Goal: Navigation & Orientation: Find specific page/section

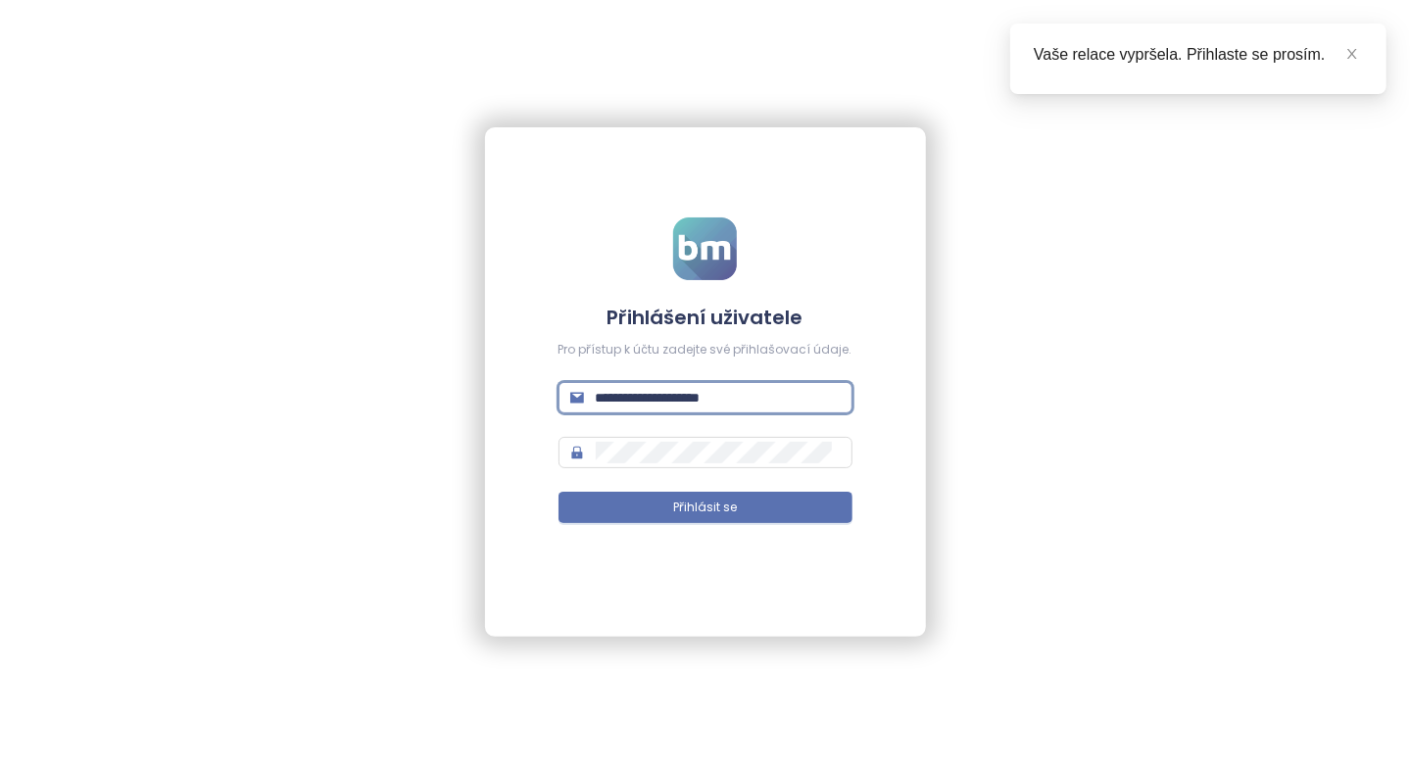
click at [691, 398] on input "**********" at bounding box center [718, 398] width 245 height 22
type input "**********"
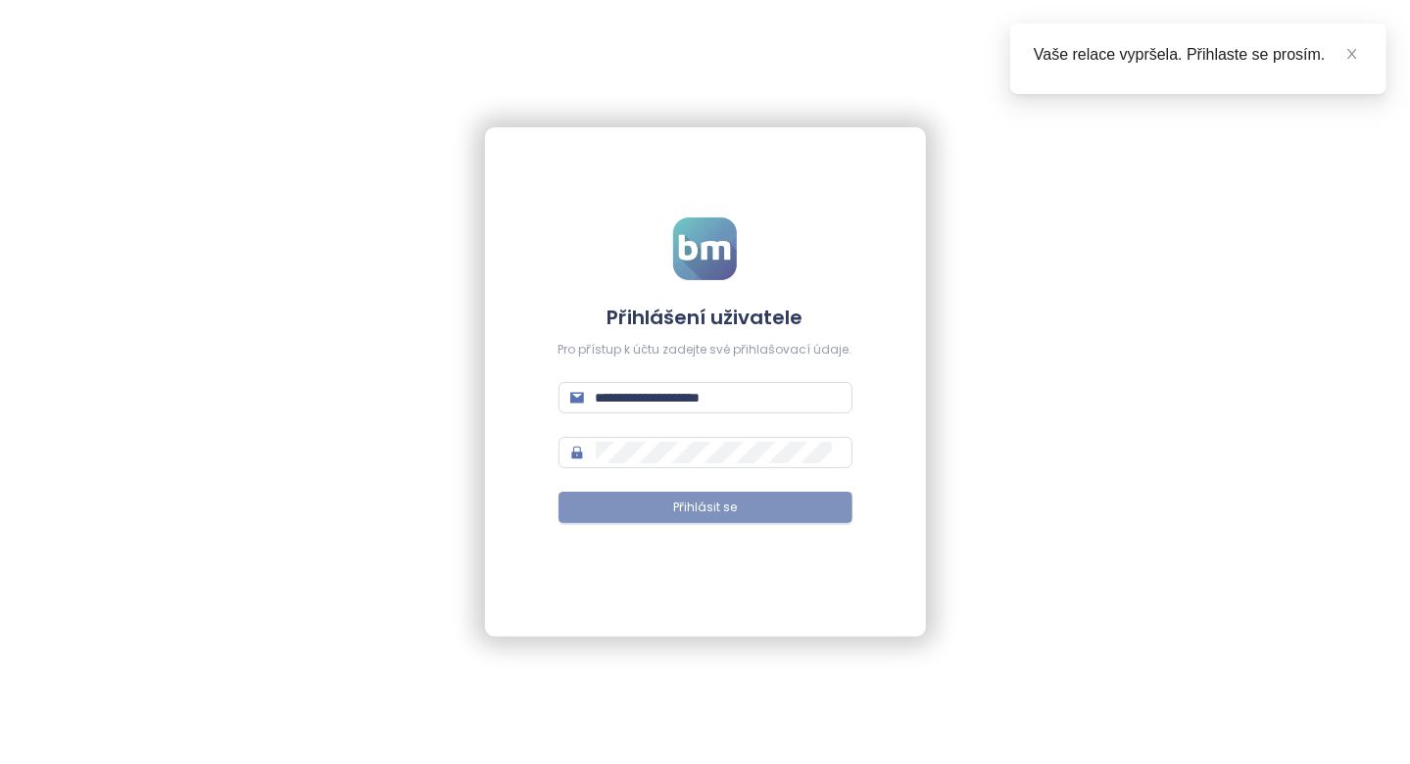
click at [726, 508] on span "Přihlásit se" at bounding box center [705, 508] width 64 height 19
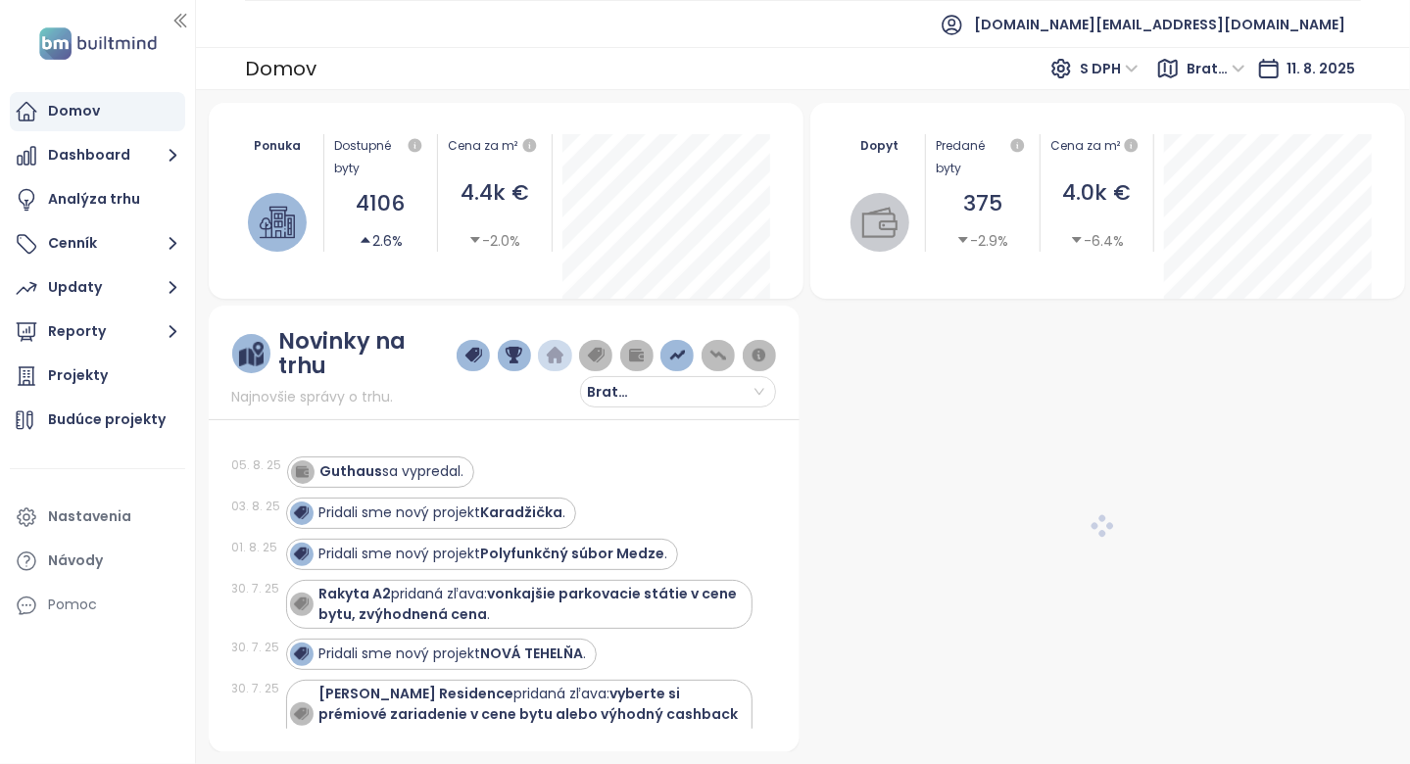
click at [1211, 28] on span "[DOMAIN_NAME][EMAIL_ADDRESS][DOMAIN_NAME]" at bounding box center [1159, 24] width 371 height 47
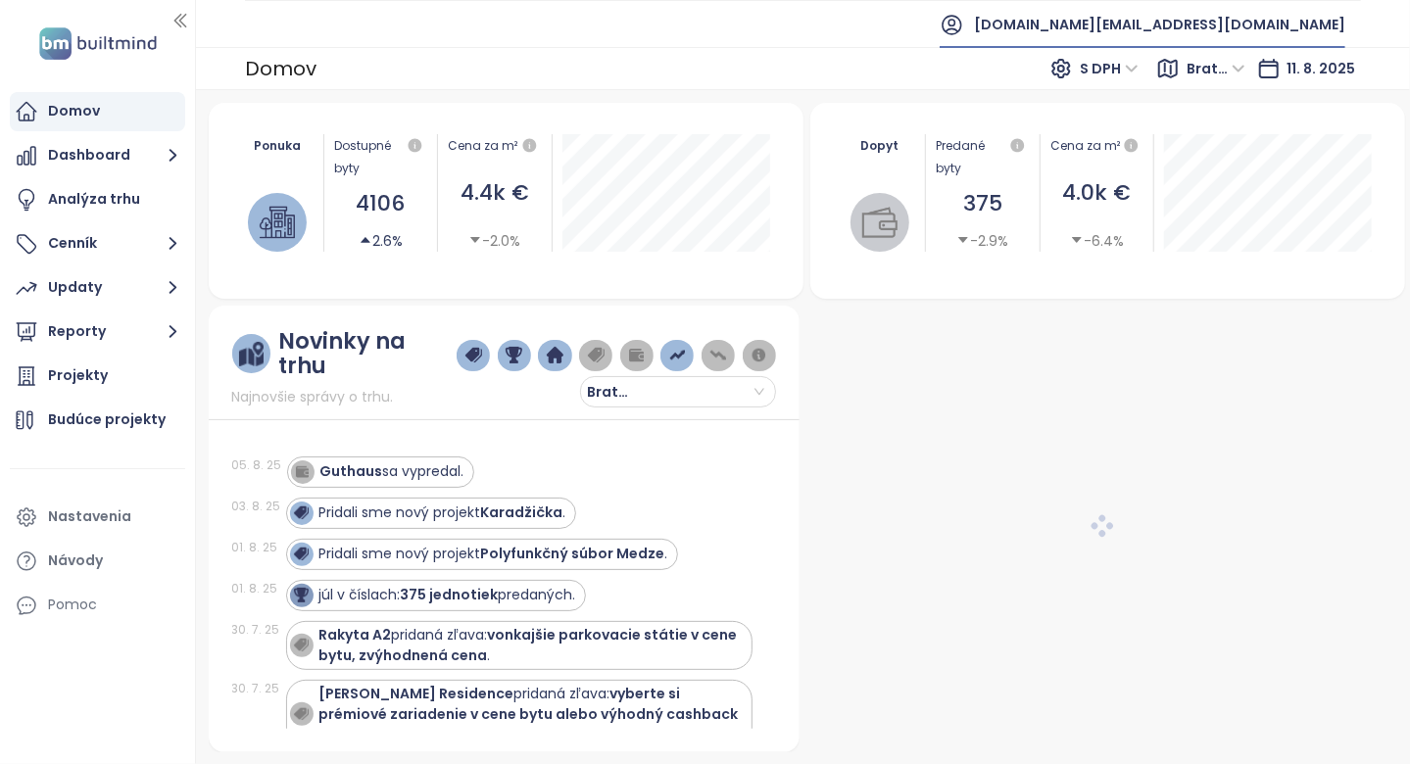
click at [1230, 27] on span "[DOMAIN_NAME][EMAIL_ADDRESS][DOMAIN_NAME]" at bounding box center [1159, 24] width 371 height 47
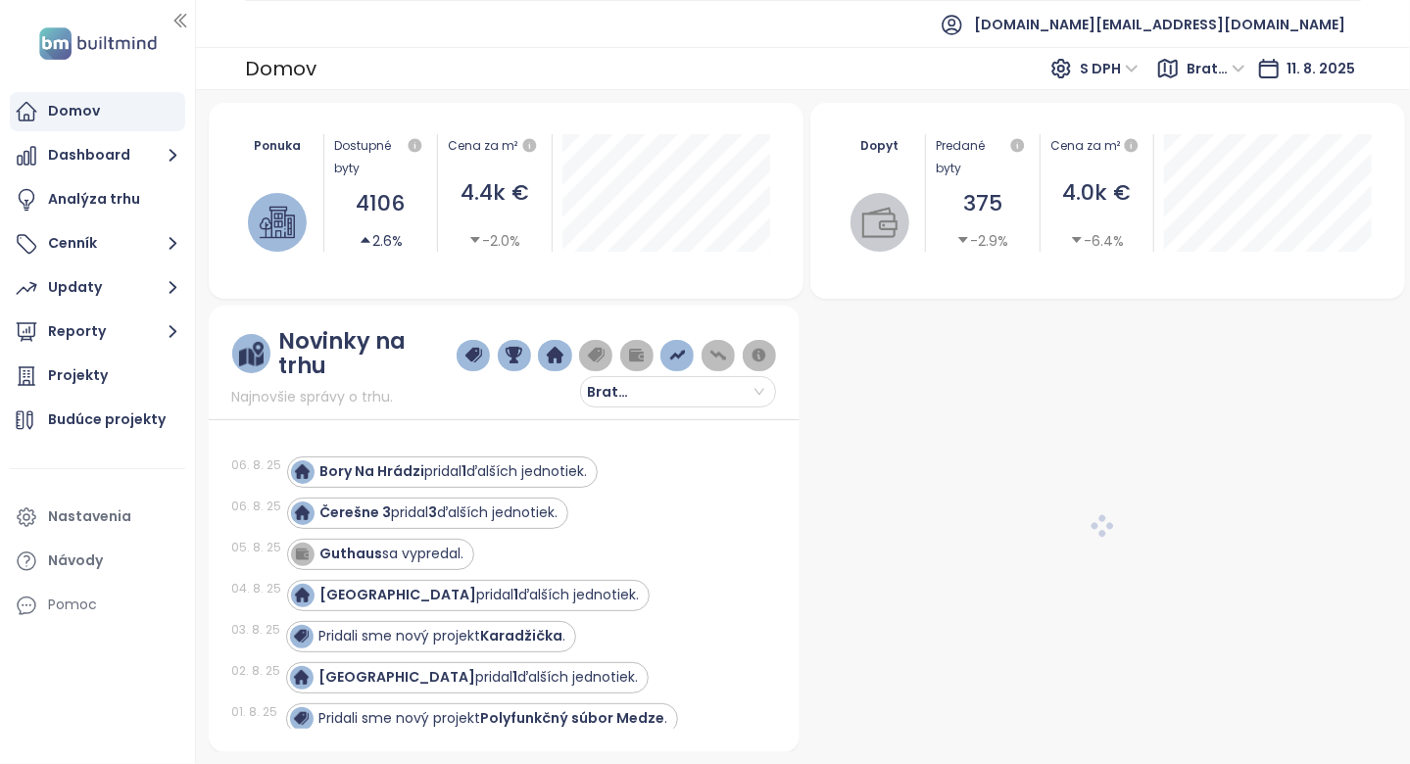
click at [1208, 74] on span "Bratislavský kraj" at bounding box center [1215, 68] width 59 height 29
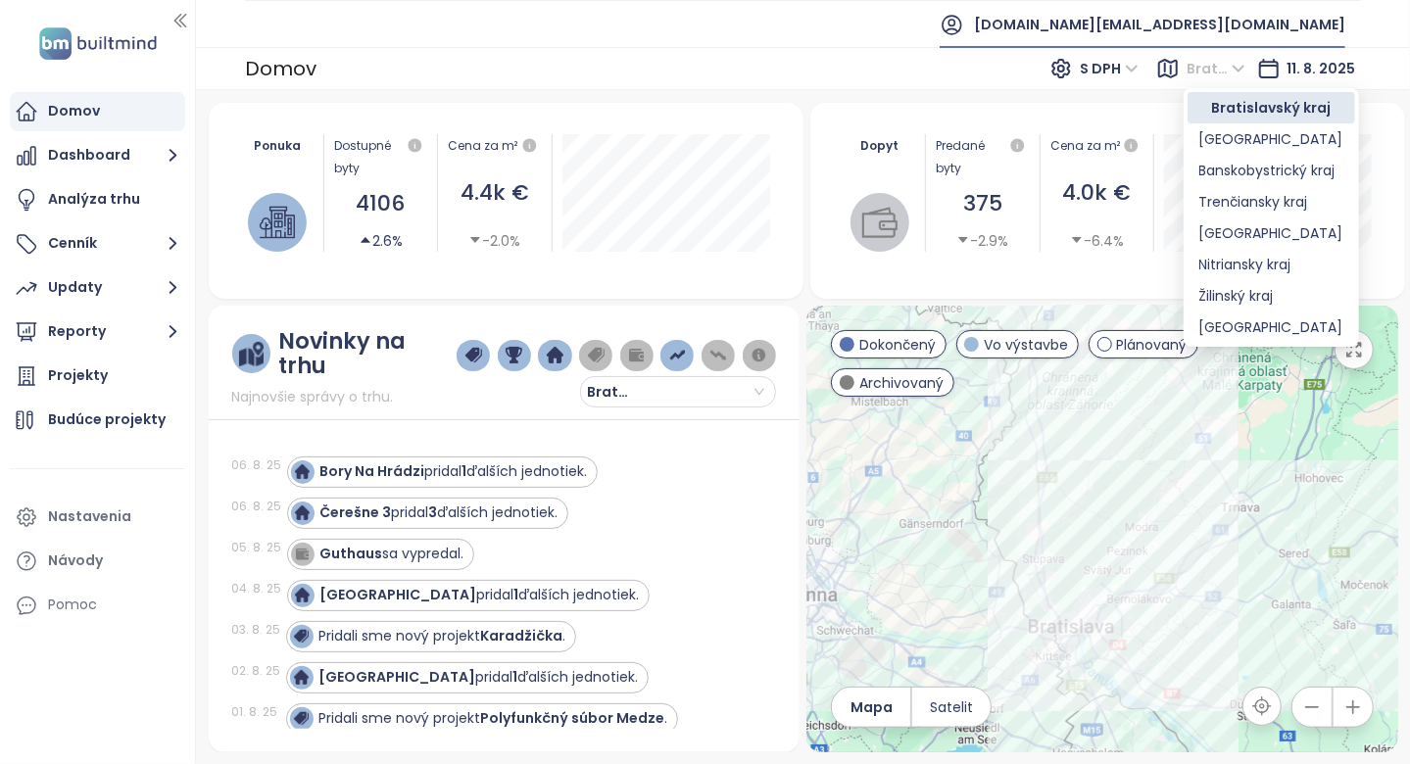
click at [1259, 25] on span "[DOMAIN_NAME][EMAIL_ADDRESS][DOMAIN_NAME]" at bounding box center [1159, 24] width 371 height 47
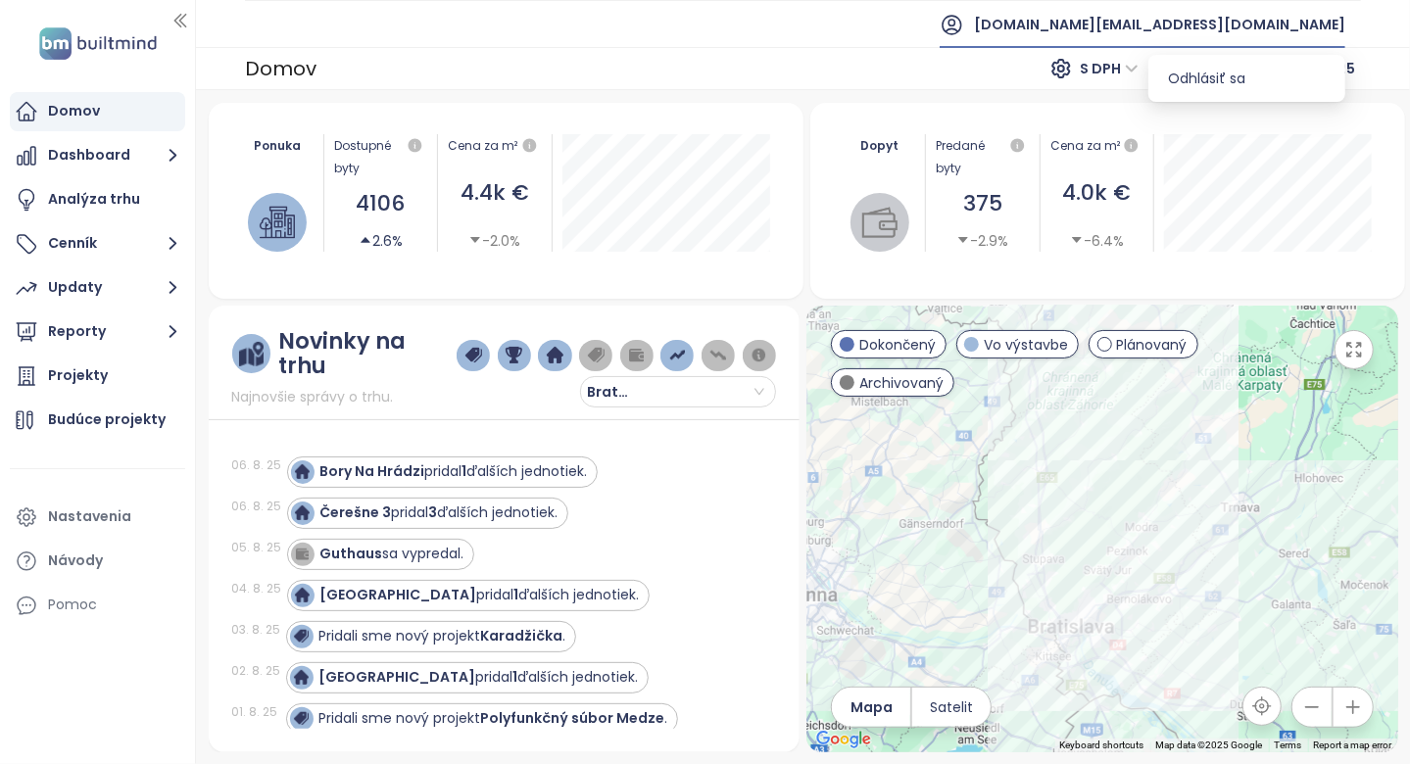
click at [1234, 33] on span "[DOMAIN_NAME][EMAIL_ADDRESS][DOMAIN_NAME]" at bounding box center [1159, 24] width 371 height 47
click at [1234, 27] on span "[DOMAIN_NAME][EMAIL_ADDRESS][DOMAIN_NAME]" at bounding box center [1159, 24] width 371 height 47
click at [1225, 82] on span "Odhlásiť sa" at bounding box center [1206, 79] width 77 height 20
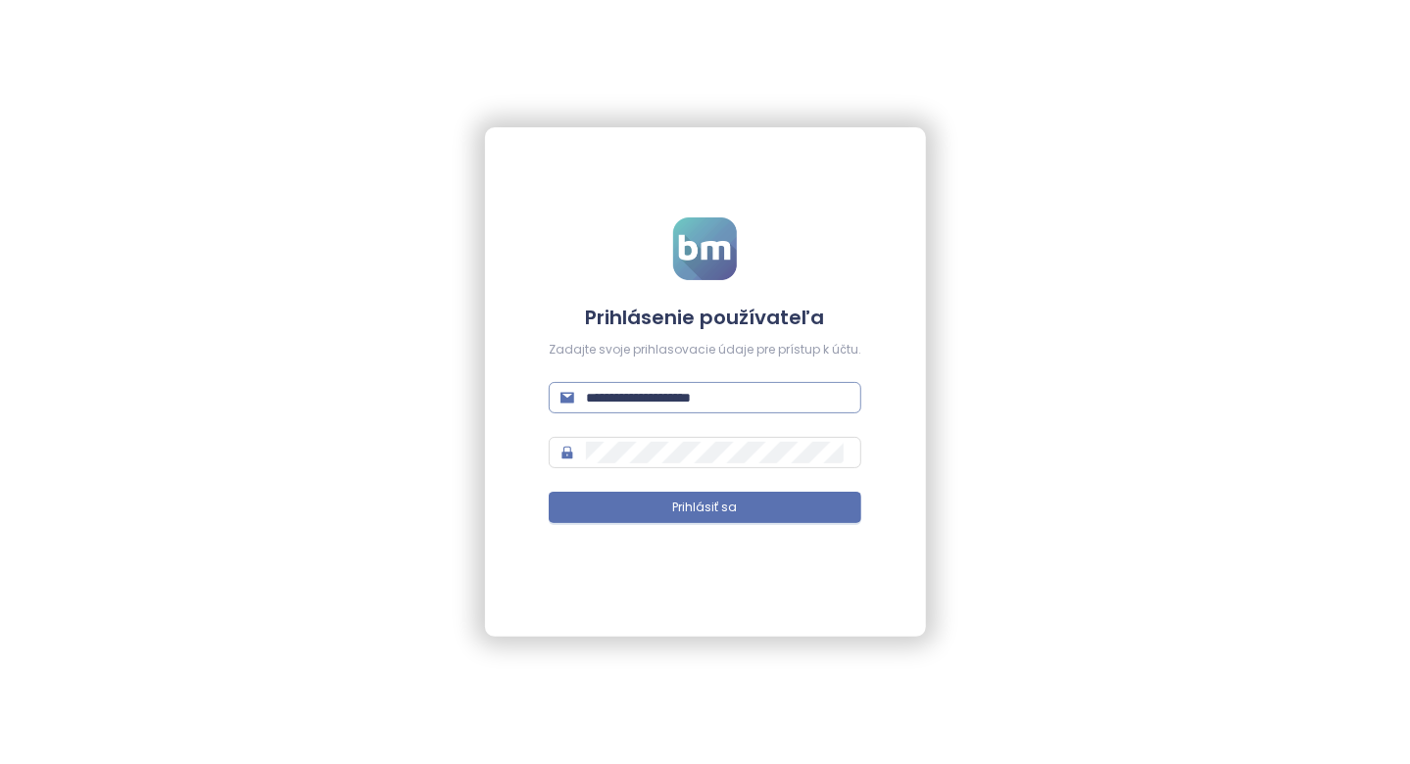
click at [788, 386] on span "**********" at bounding box center [705, 397] width 313 height 31
click at [785, 398] on input "**********" at bounding box center [718, 398] width 264 height 22
type input "**********"
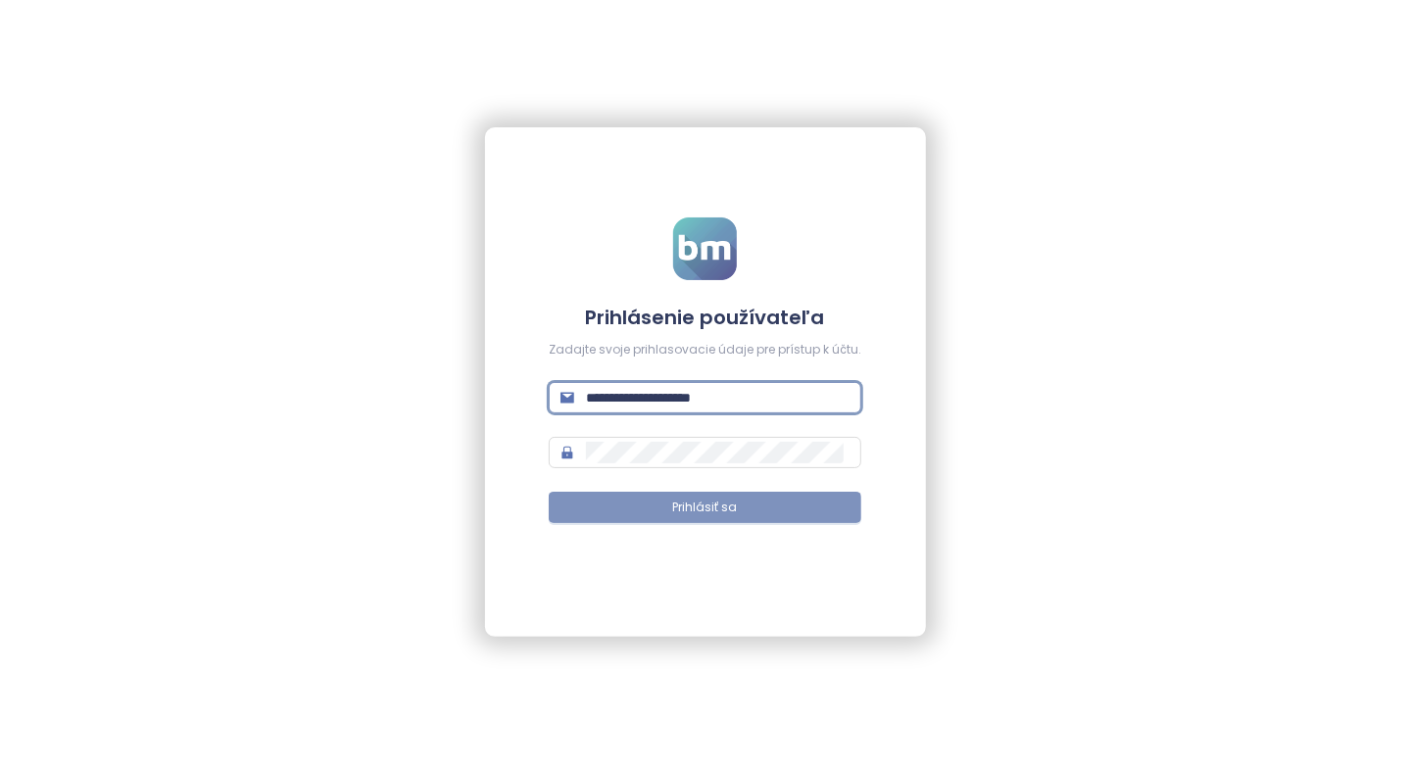
click at [740, 505] on button "Prihlásiť sa" at bounding box center [705, 507] width 313 height 31
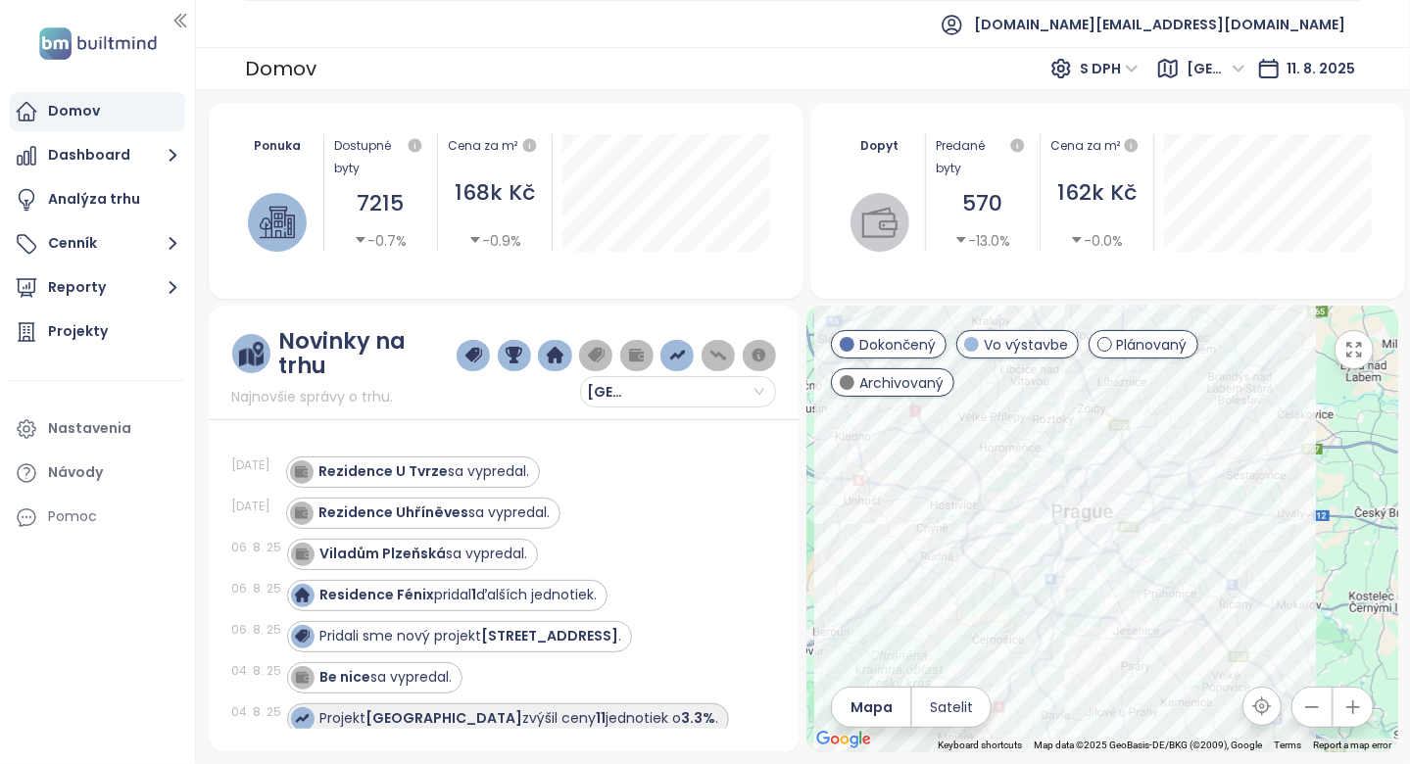
scroll to position [98, 0]
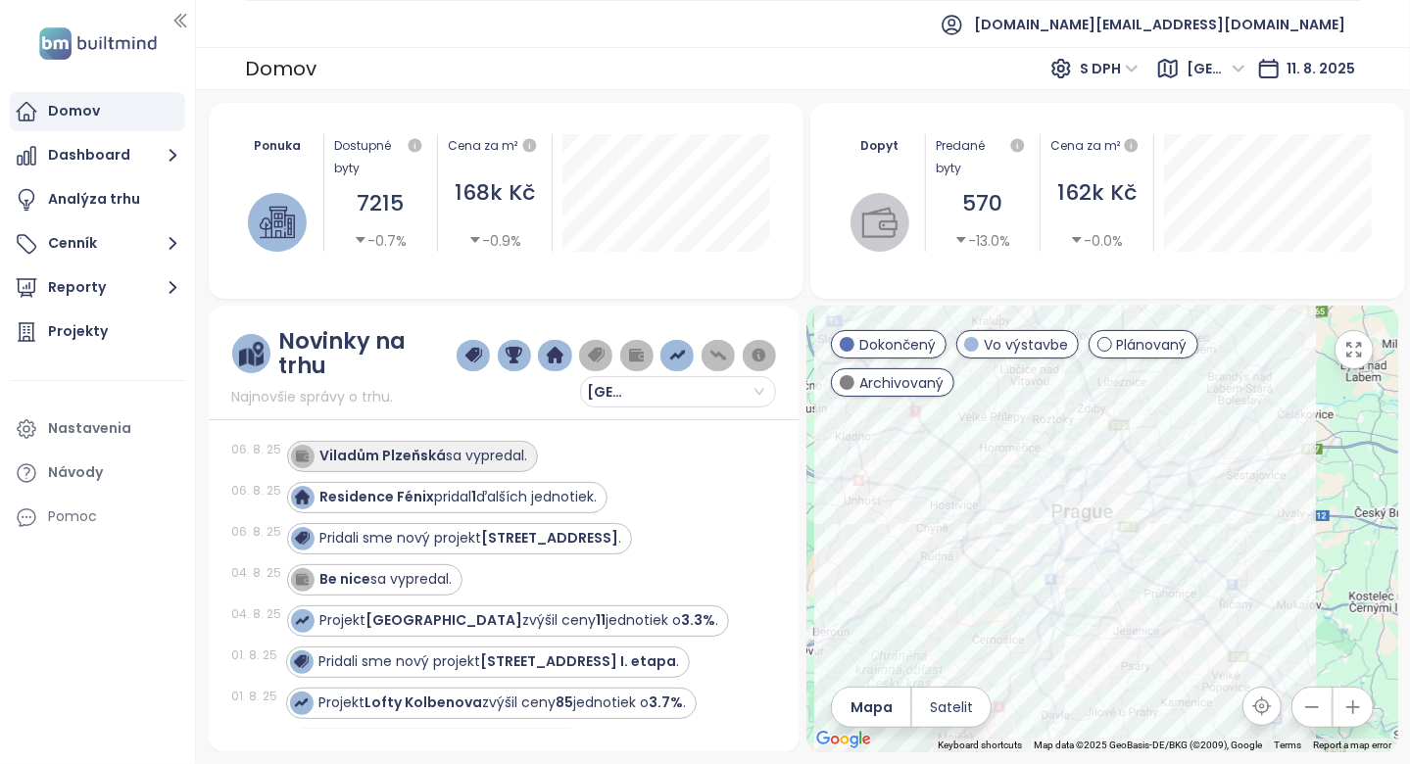
click at [412, 446] on strong "Viladům Plzeňská" at bounding box center [383, 456] width 126 height 20
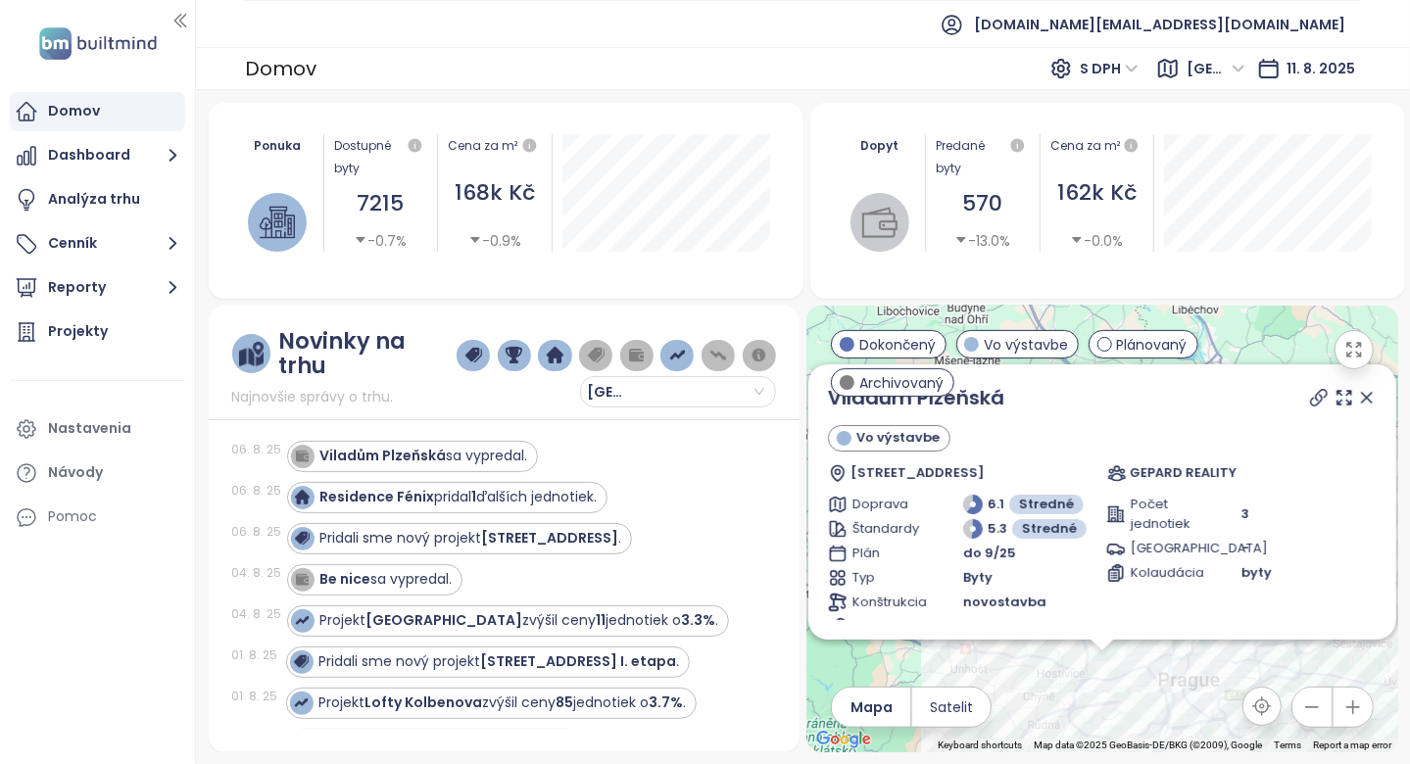
scroll to position [0, 0]
click at [1311, 402] on icon at bounding box center [1319, 399] width 16 height 16
drag, startPoint x: 1021, startPoint y: 398, endPoint x: 828, endPoint y: 410, distance: 193.4
click at [828, 410] on div "Viladům Plzeňská" at bounding box center [1102, 398] width 549 height 29
copy link "Viladům Plzeňská"
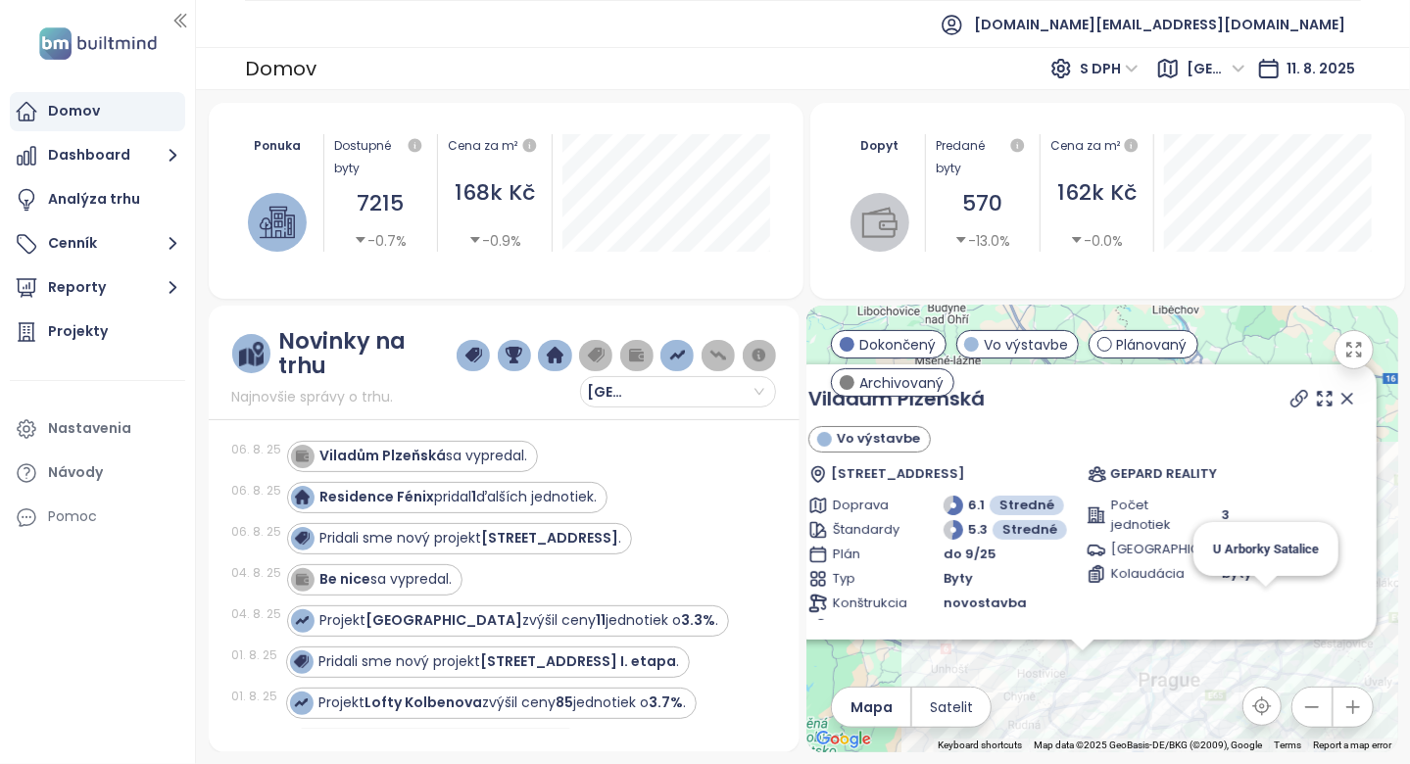
click at [532, 564] on div "Be nice sa vypredal." at bounding box center [519, 579] width 465 height 31
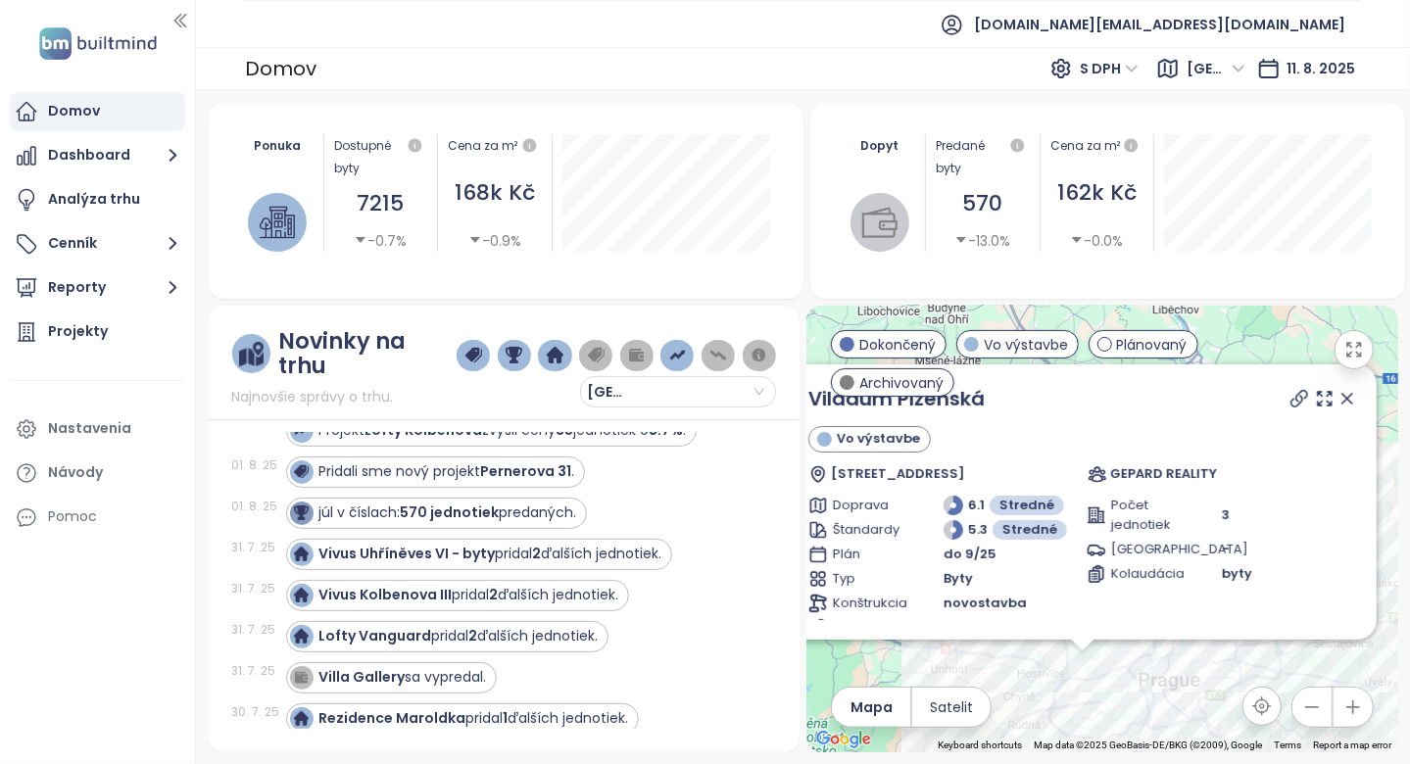
scroll to position [392, 0]
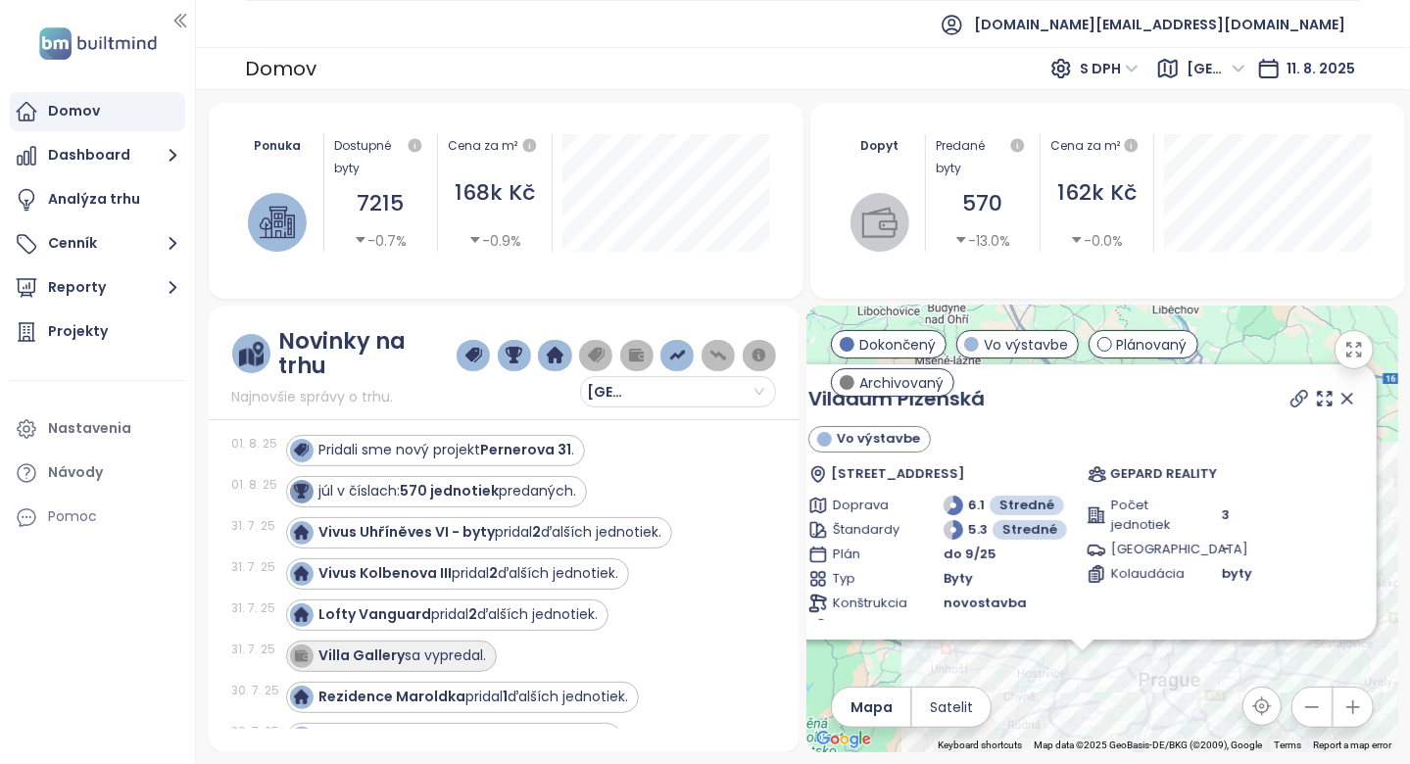
click at [490, 641] on div "Villa Gallery sa vypredal." at bounding box center [391, 656] width 211 height 31
click at [472, 646] on div "Villa Gallery sa vypredal." at bounding box center [403, 656] width 168 height 21
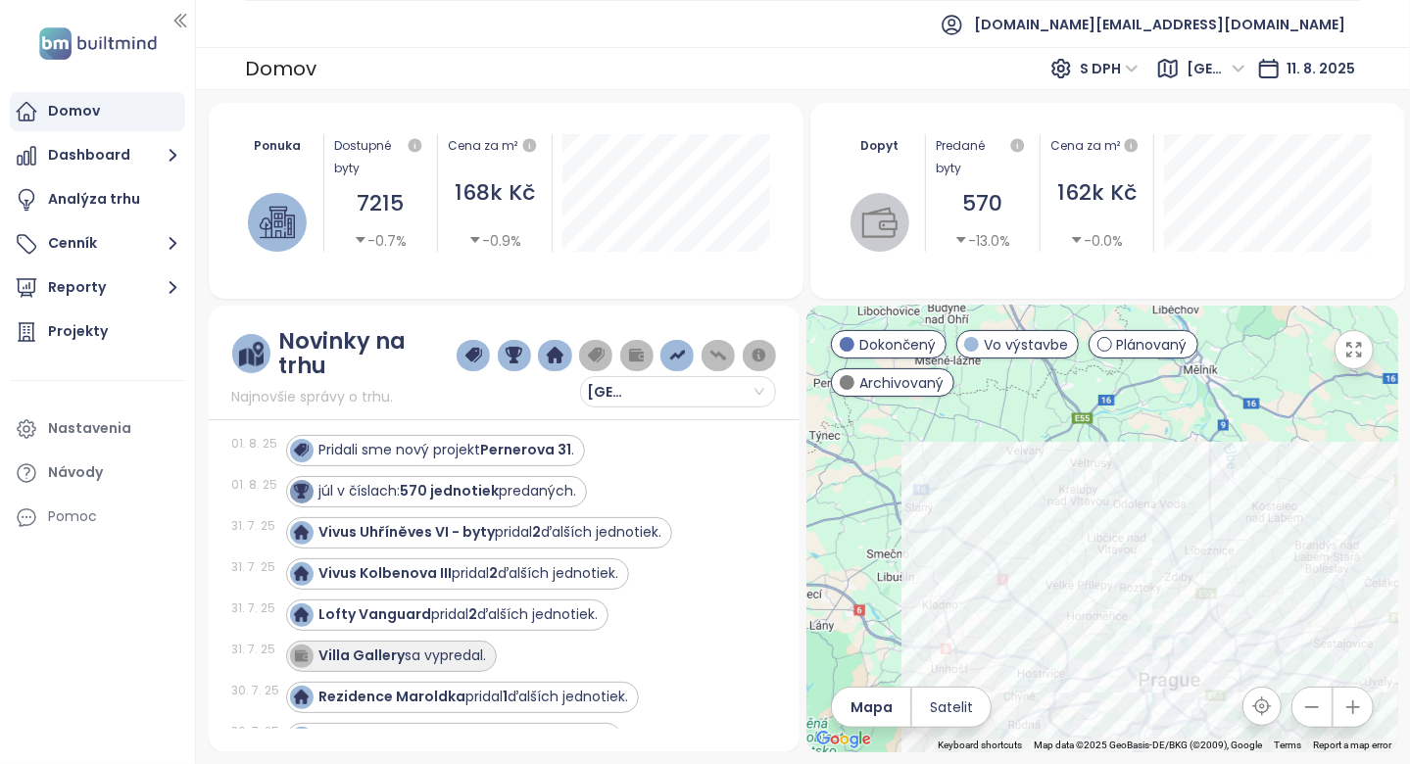
click at [376, 646] on strong "Villa Gallery" at bounding box center [362, 656] width 86 height 20
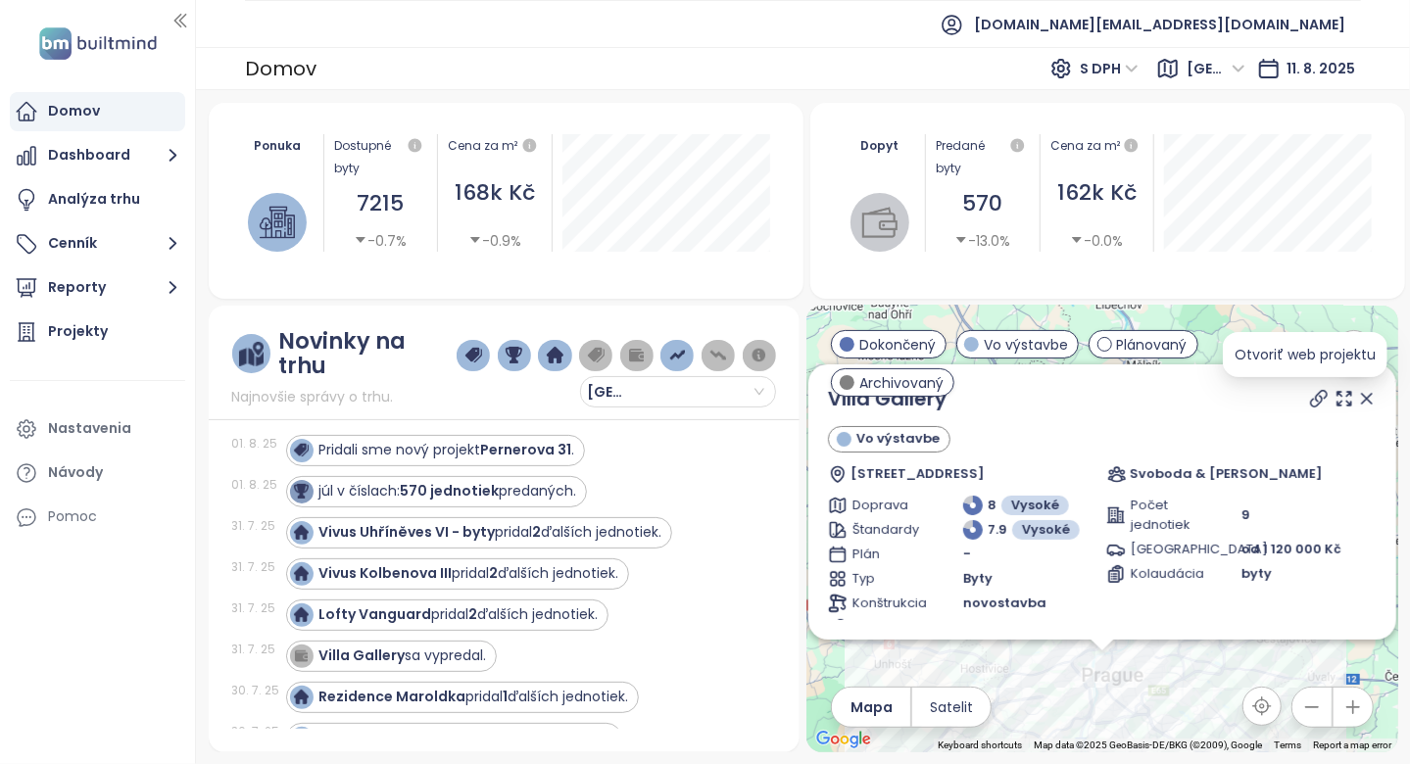
click at [1309, 402] on icon at bounding box center [1319, 399] width 20 height 20
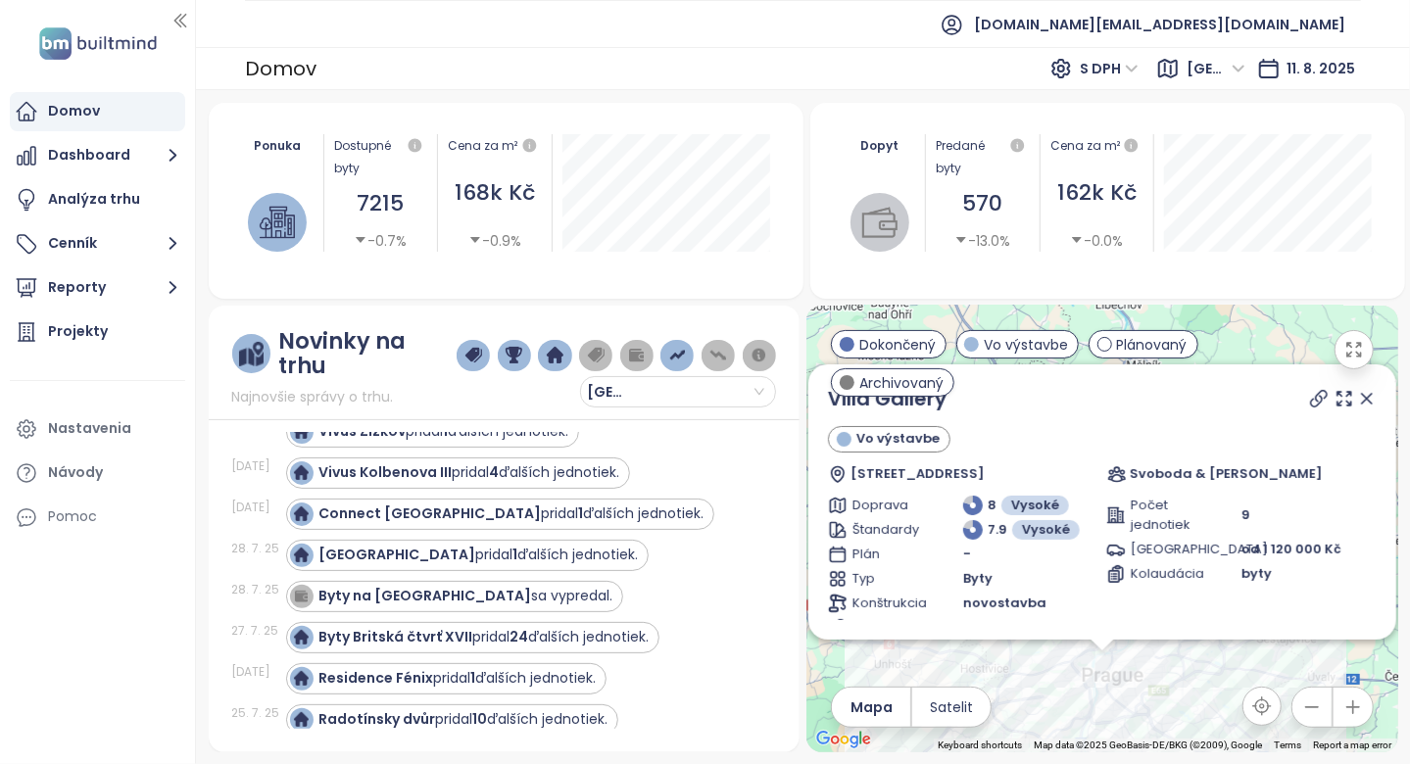
scroll to position [882, 0]
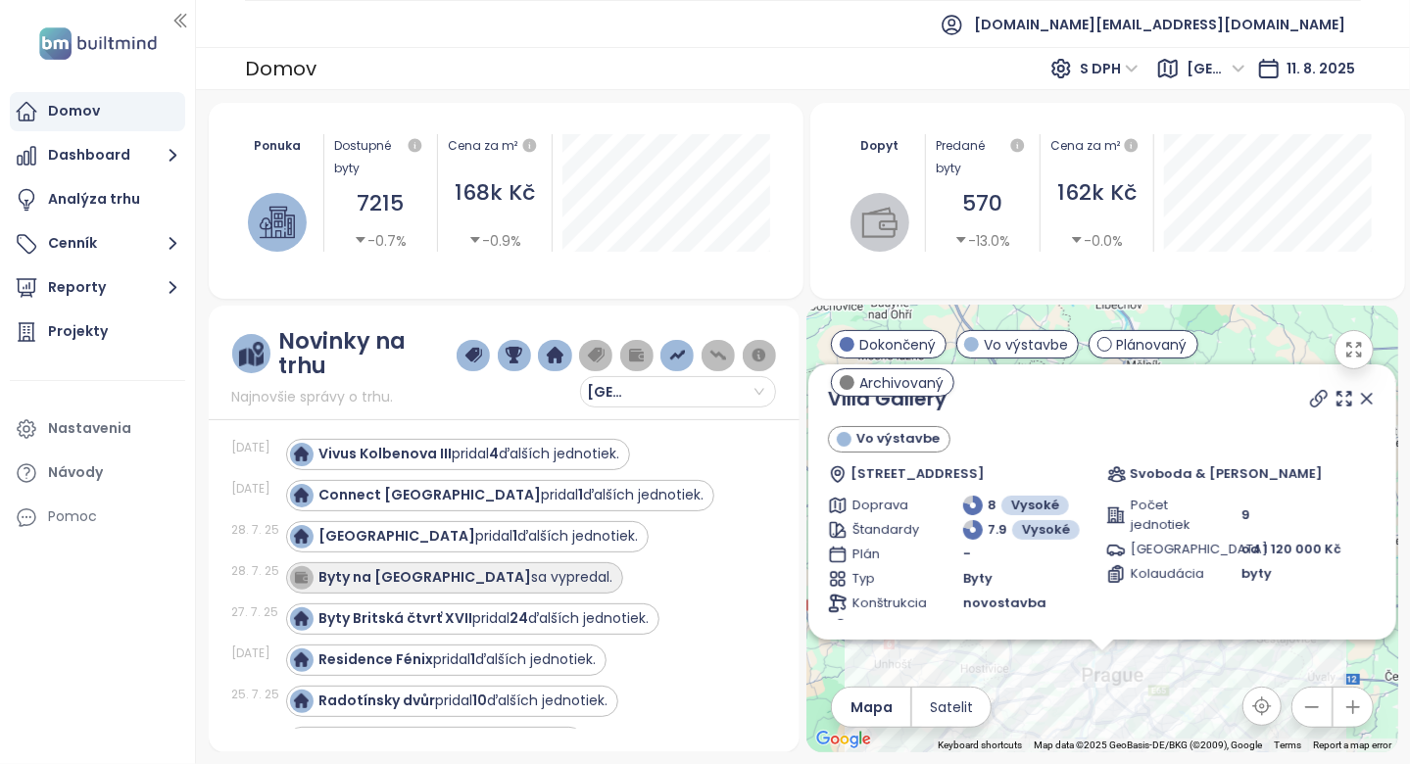
click at [526, 567] on div "Byty na [GEOGRAPHIC_DATA] sa vypredal." at bounding box center [466, 577] width 294 height 21
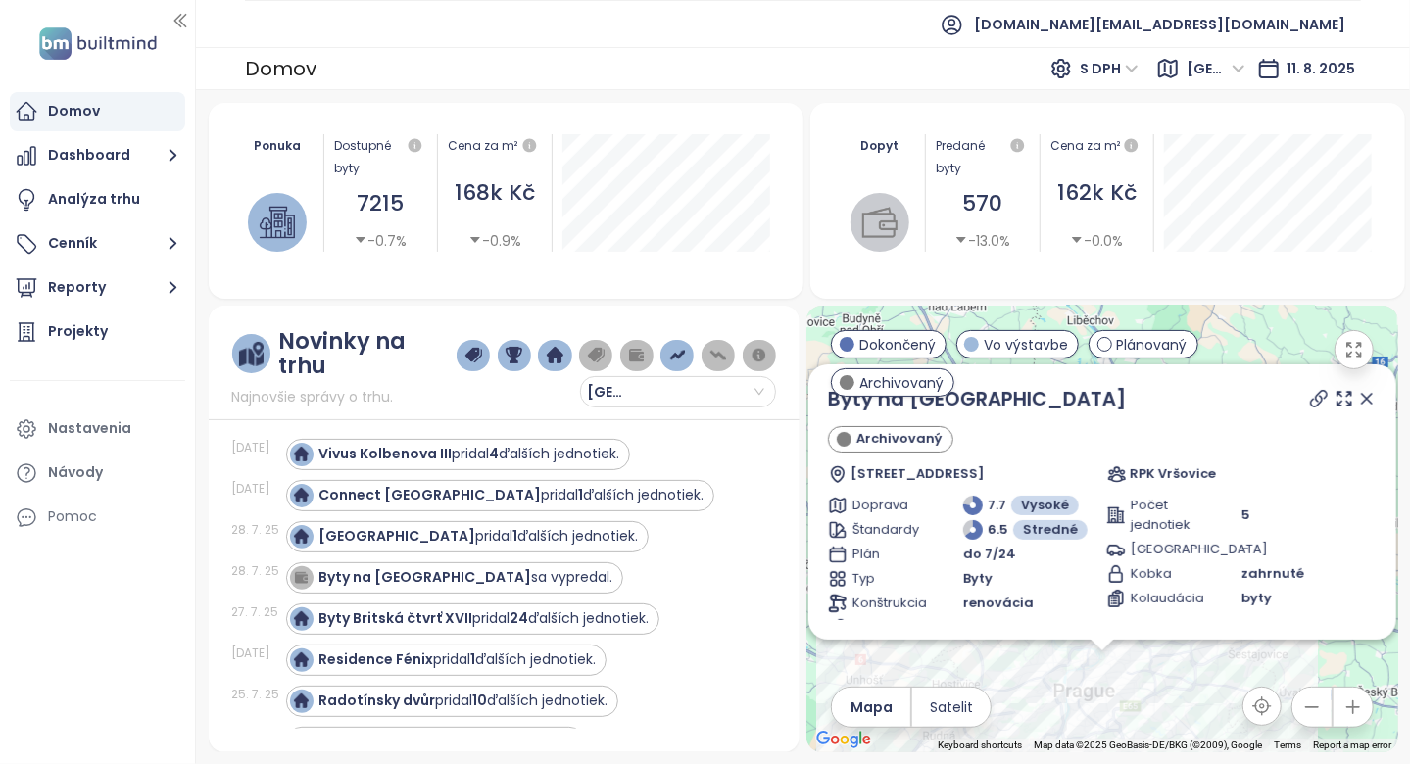
click at [1311, 398] on icon at bounding box center [1319, 399] width 16 height 16
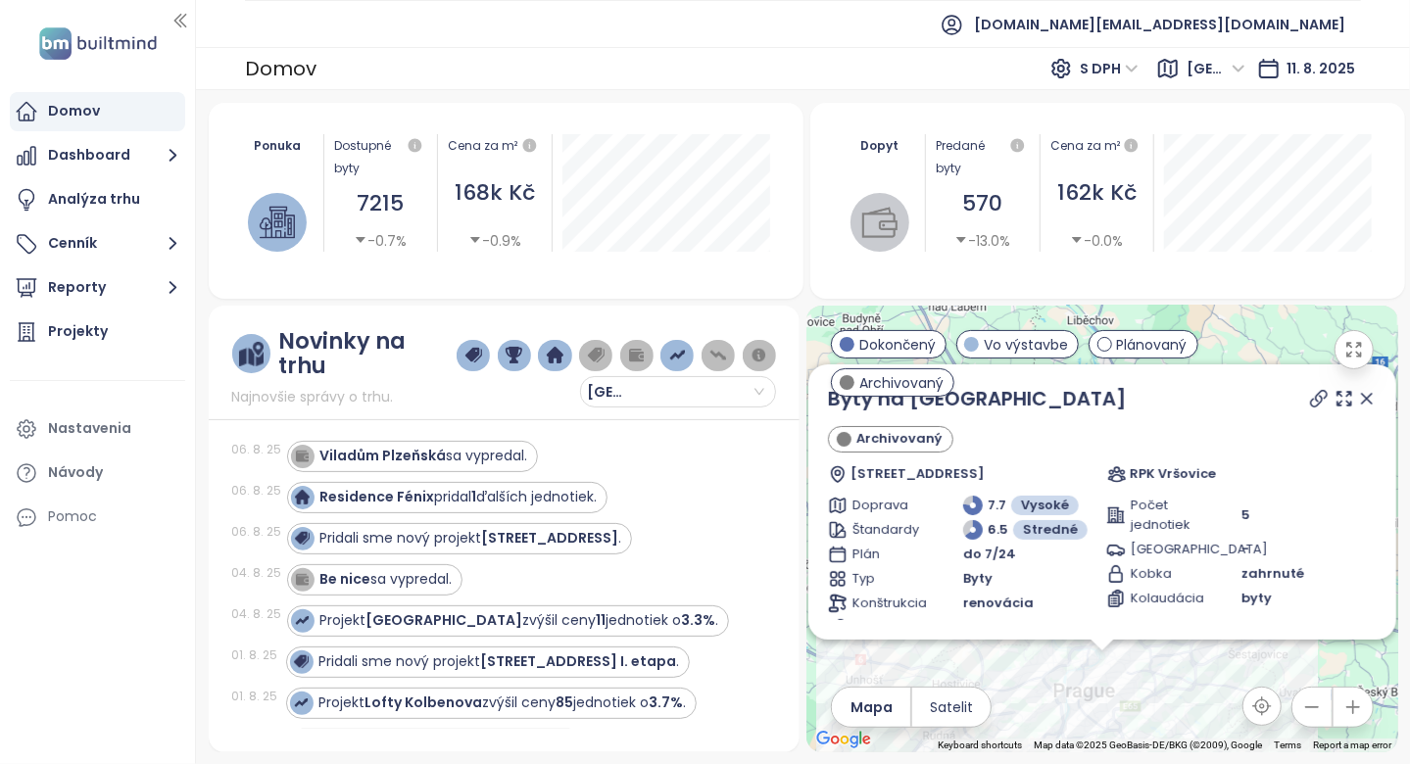
scroll to position [0, 0]
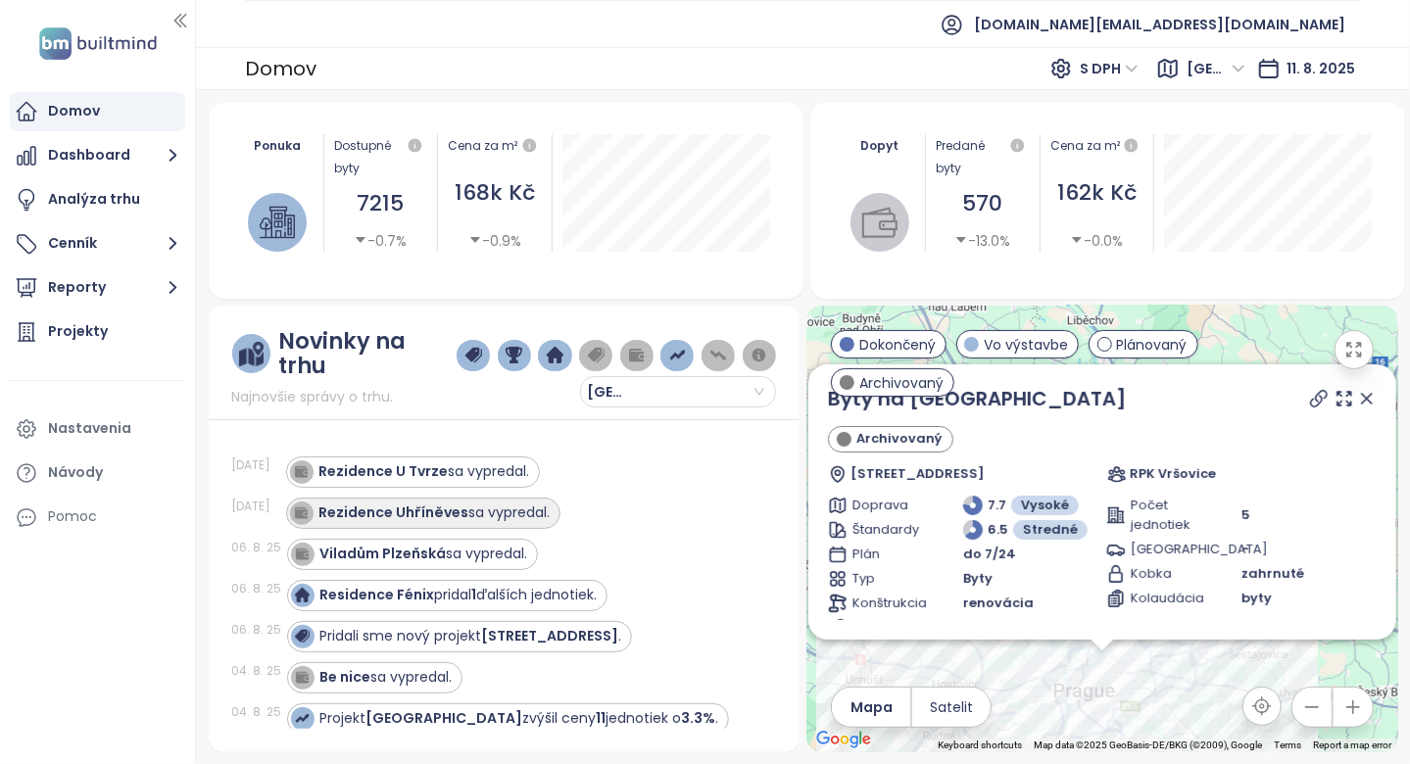
click at [510, 504] on div "Rezidence Uhříněves sa vypredal." at bounding box center [434, 513] width 231 height 21
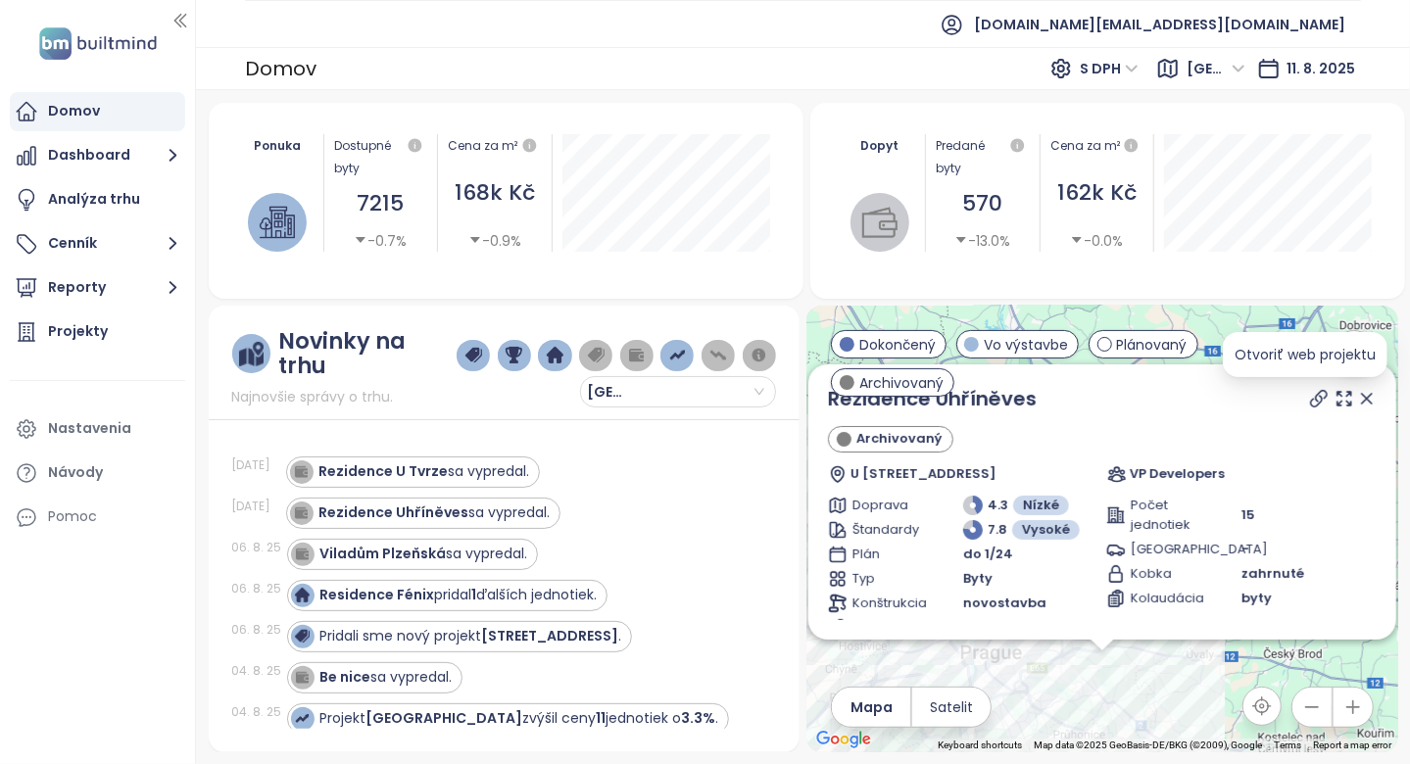
click at [1309, 398] on icon at bounding box center [1319, 399] width 20 height 20
click at [463, 464] on div "Rezidence U Tvrze sa vypredal." at bounding box center [424, 471] width 211 height 21
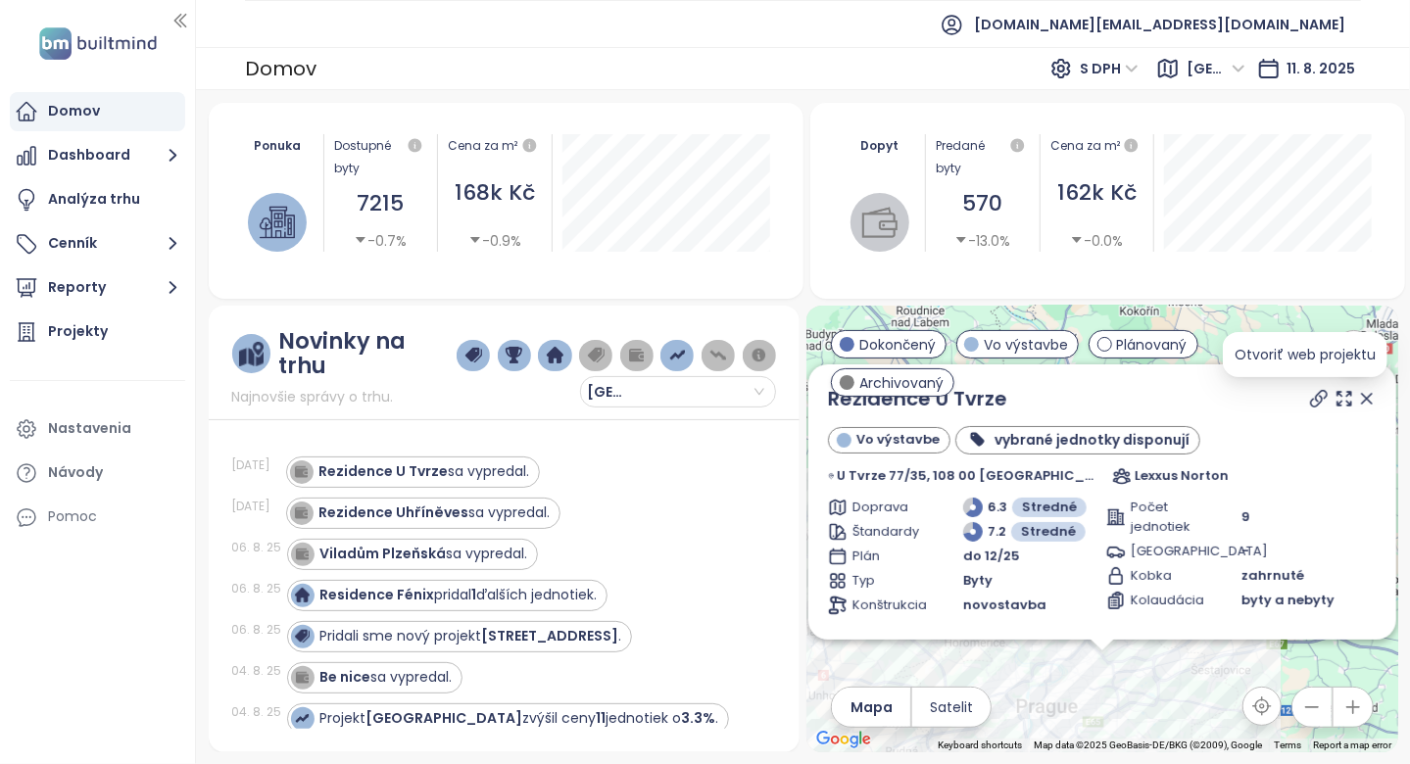
click at [1309, 395] on icon at bounding box center [1319, 399] width 20 height 20
click at [530, 541] on div "Viladům Plzeňská sa [GEOGRAPHIC_DATA]." at bounding box center [412, 554] width 251 height 31
click at [116, 341] on div "Projekty" at bounding box center [97, 332] width 175 height 39
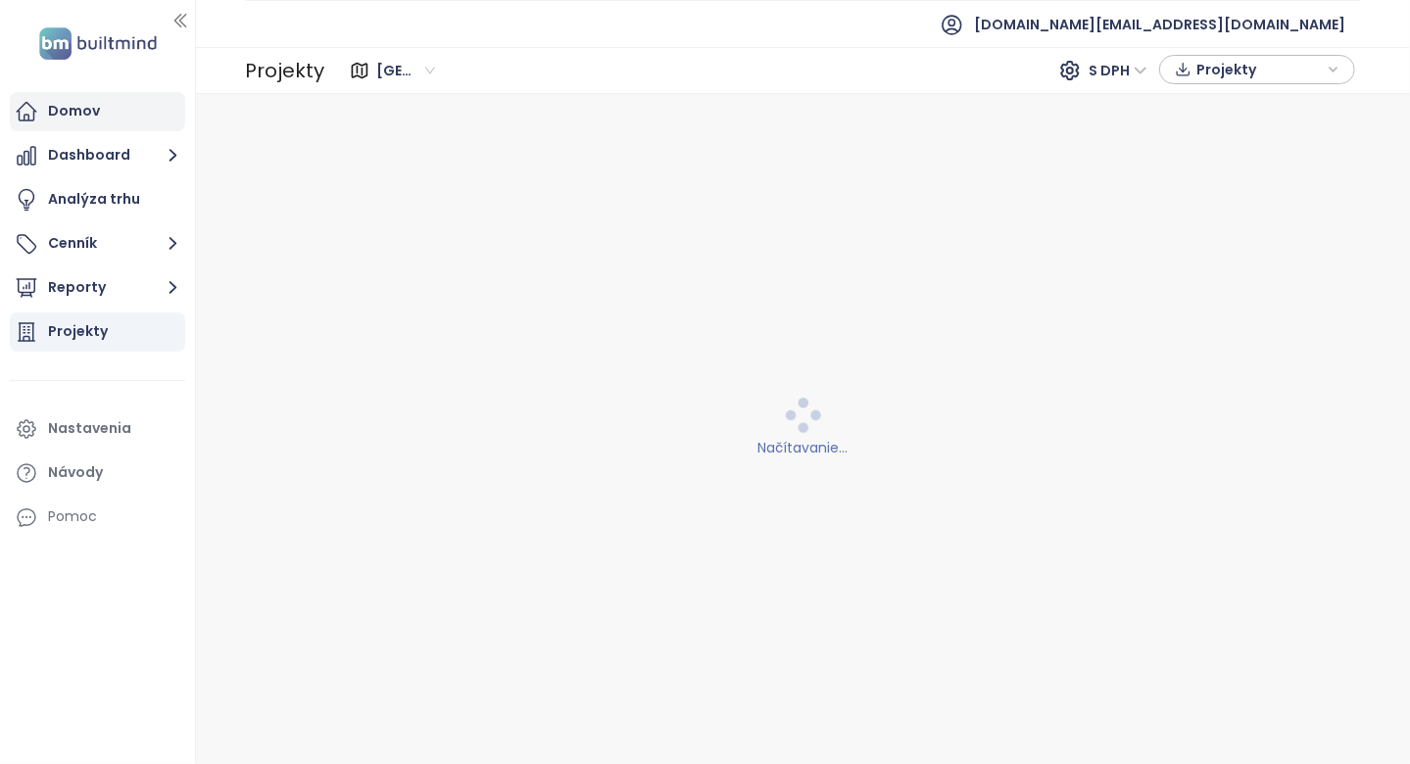
click at [118, 121] on div "Domov" at bounding box center [97, 111] width 175 height 39
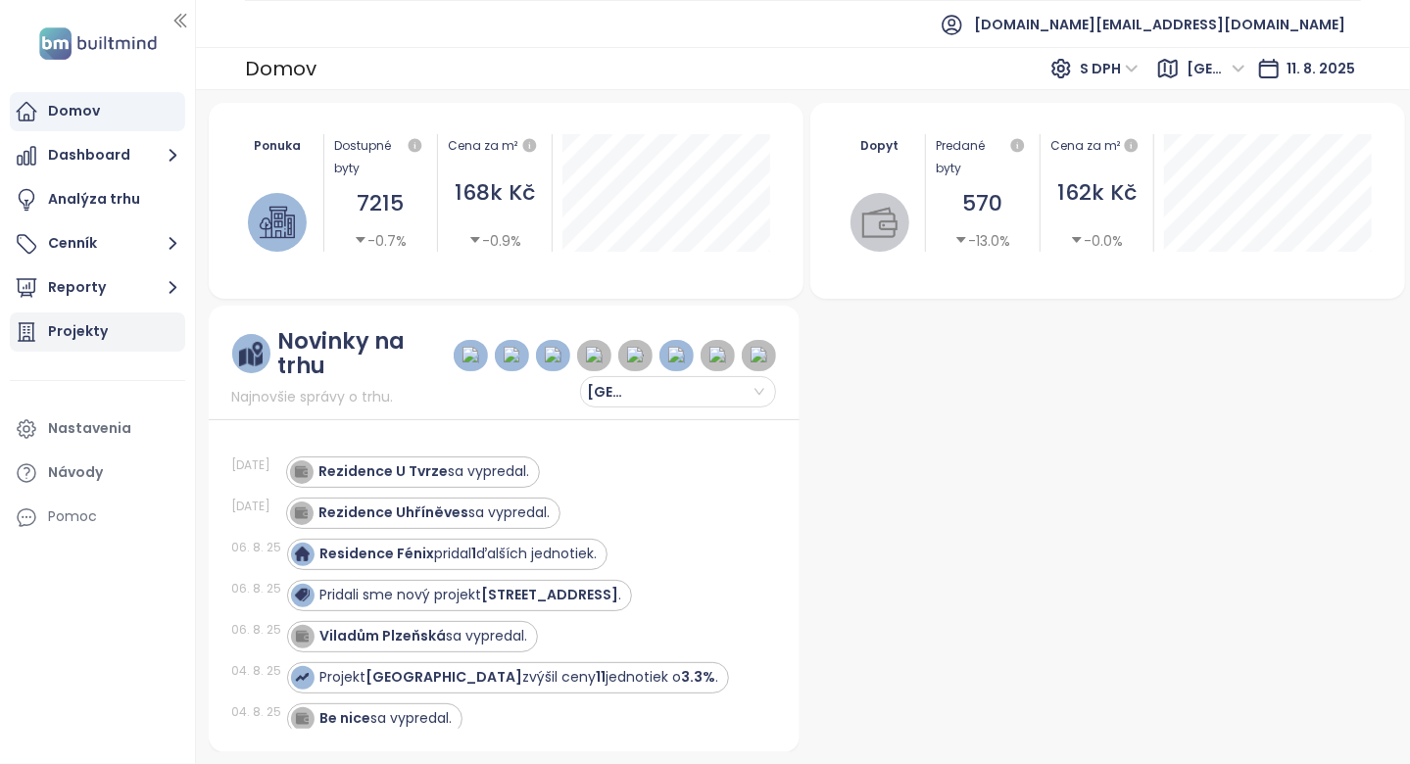
click at [117, 339] on div "Projekty" at bounding box center [97, 332] width 175 height 39
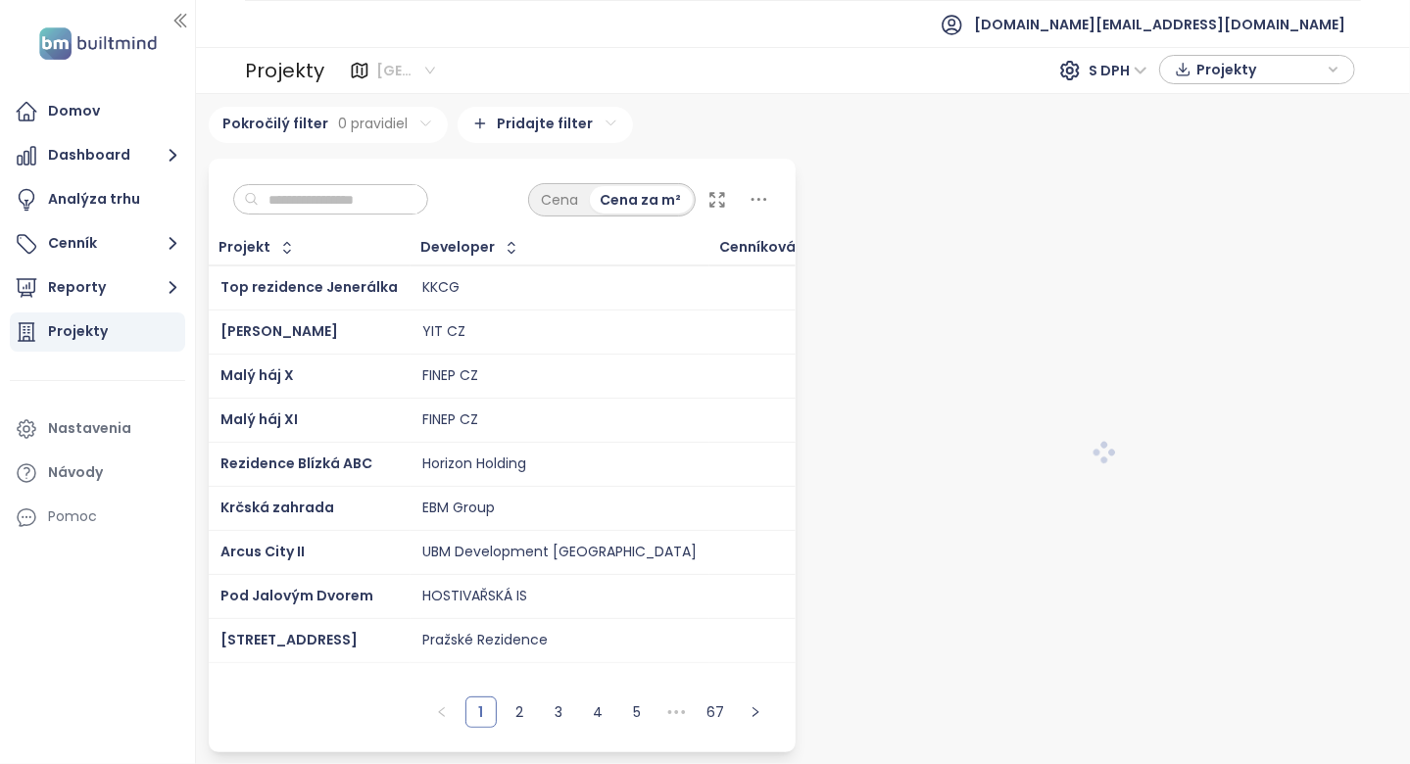
click at [376, 60] on span "[GEOGRAPHIC_DATA]" at bounding box center [405, 70] width 59 height 29
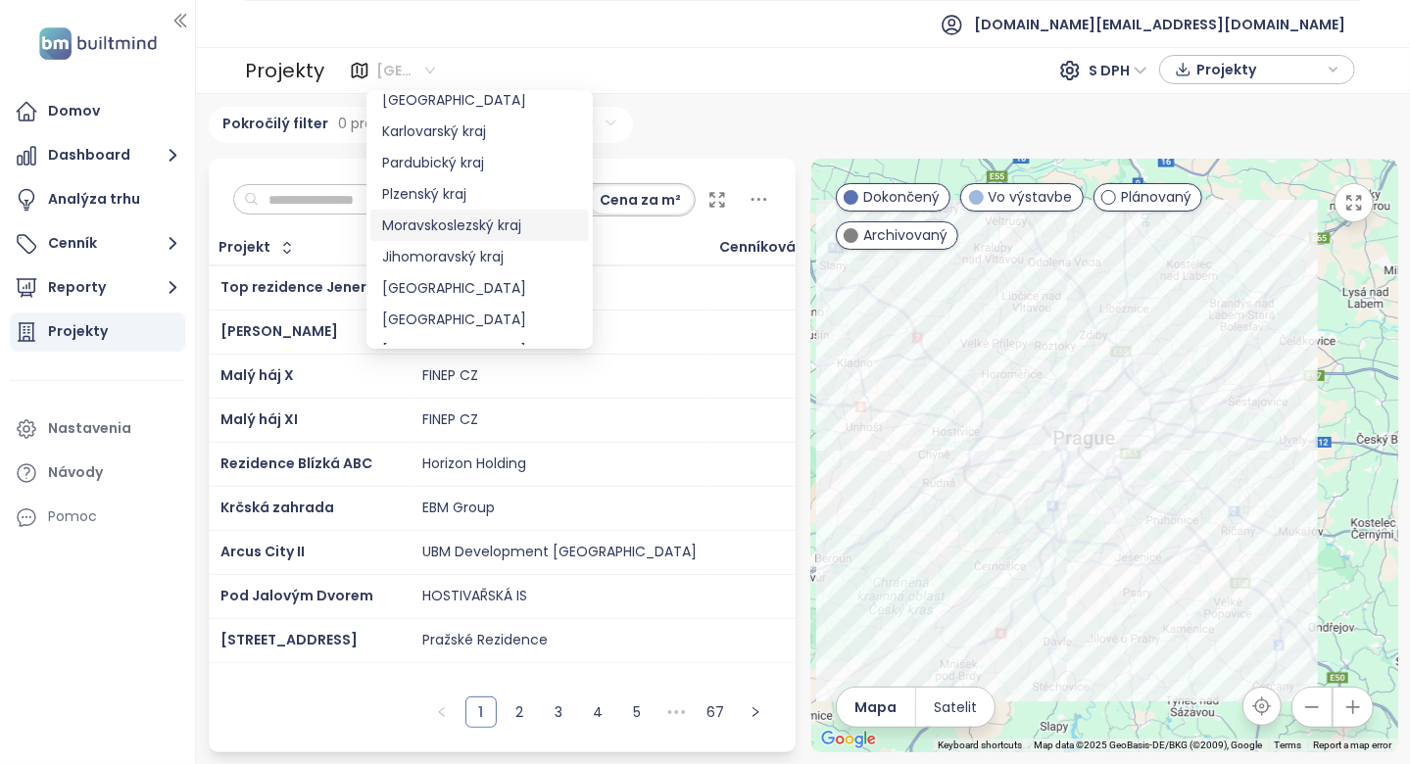
scroll to position [196, 0]
click at [484, 229] on div "Jihomoravský kraj" at bounding box center [479, 228] width 195 height 22
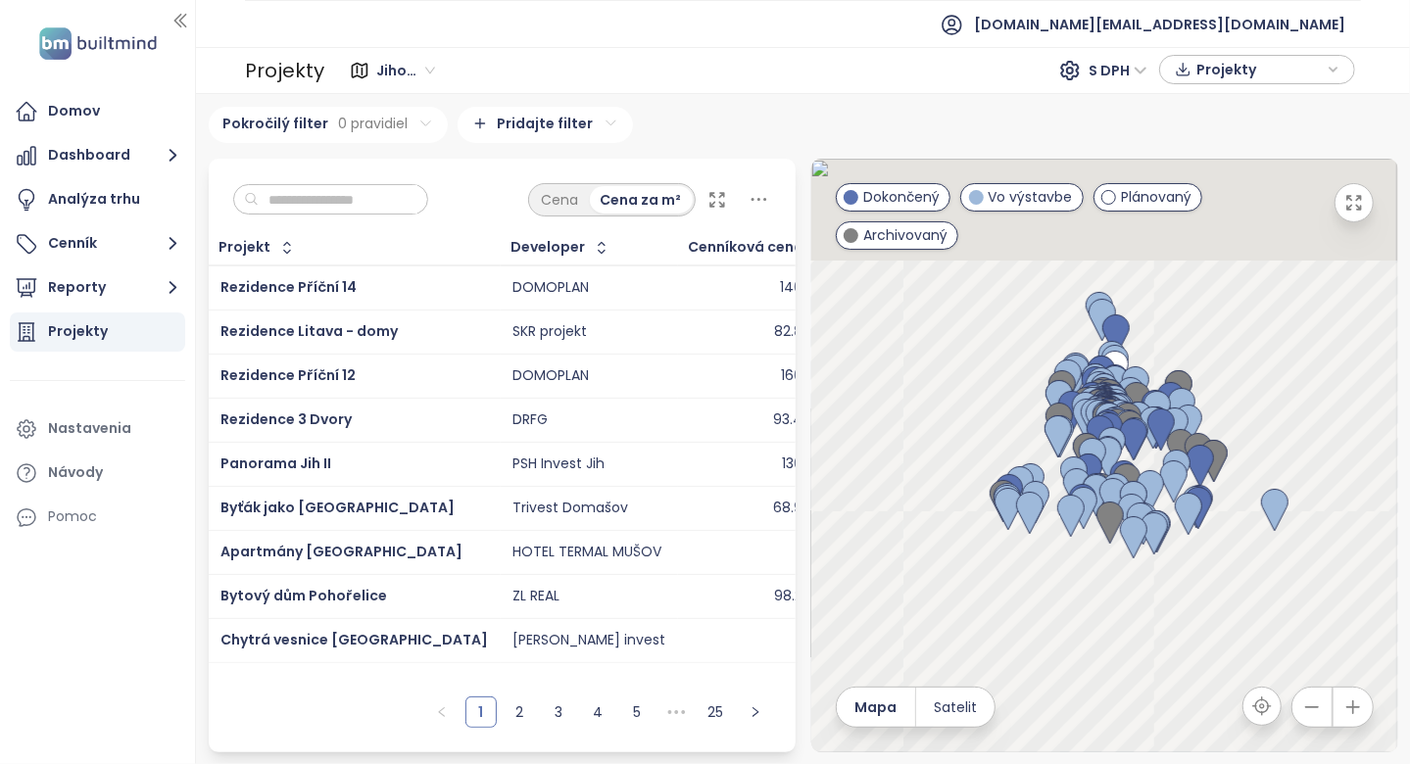
click at [305, 197] on input "text" at bounding box center [338, 199] width 159 height 29
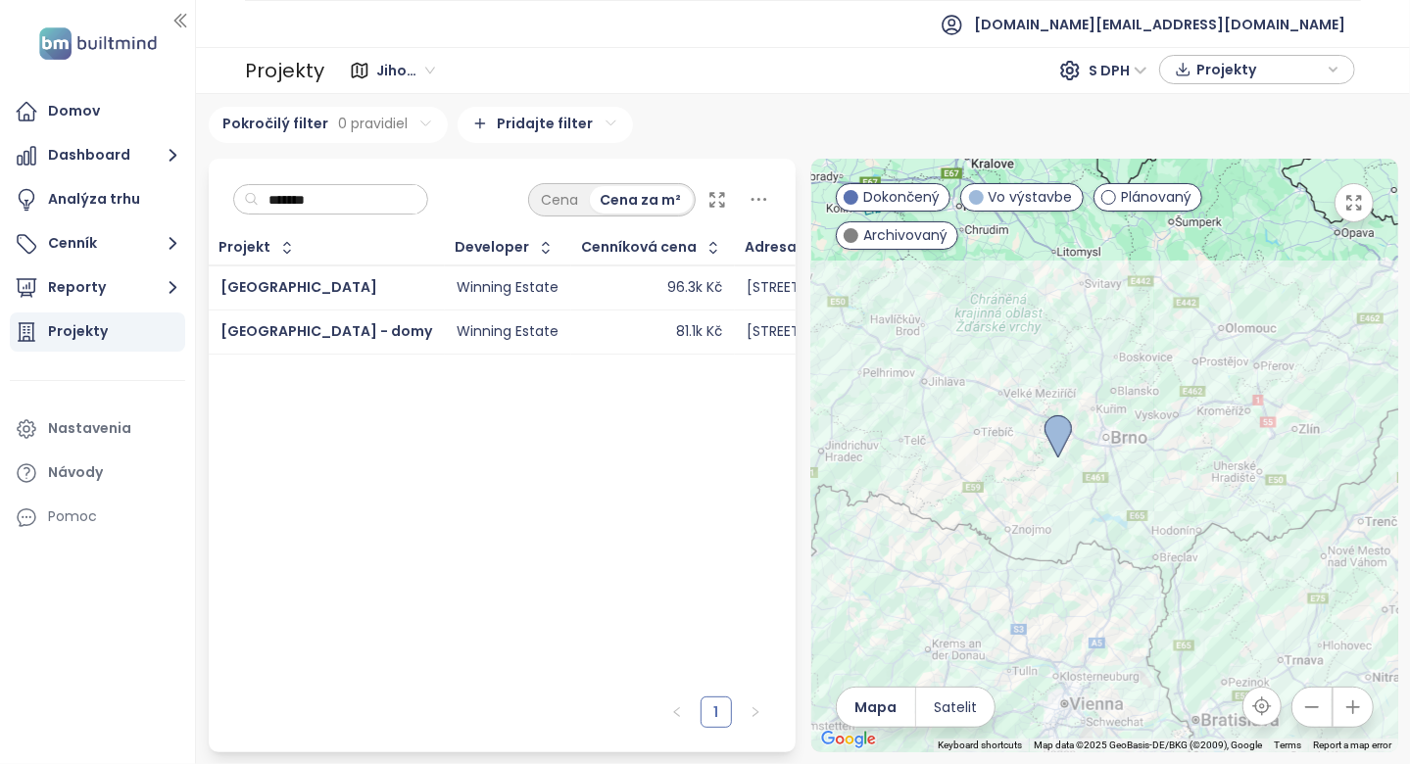
type input "*******"
click at [445, 283] on td "Winning Estate" at bounding box center [508, 288] width 126 height 45
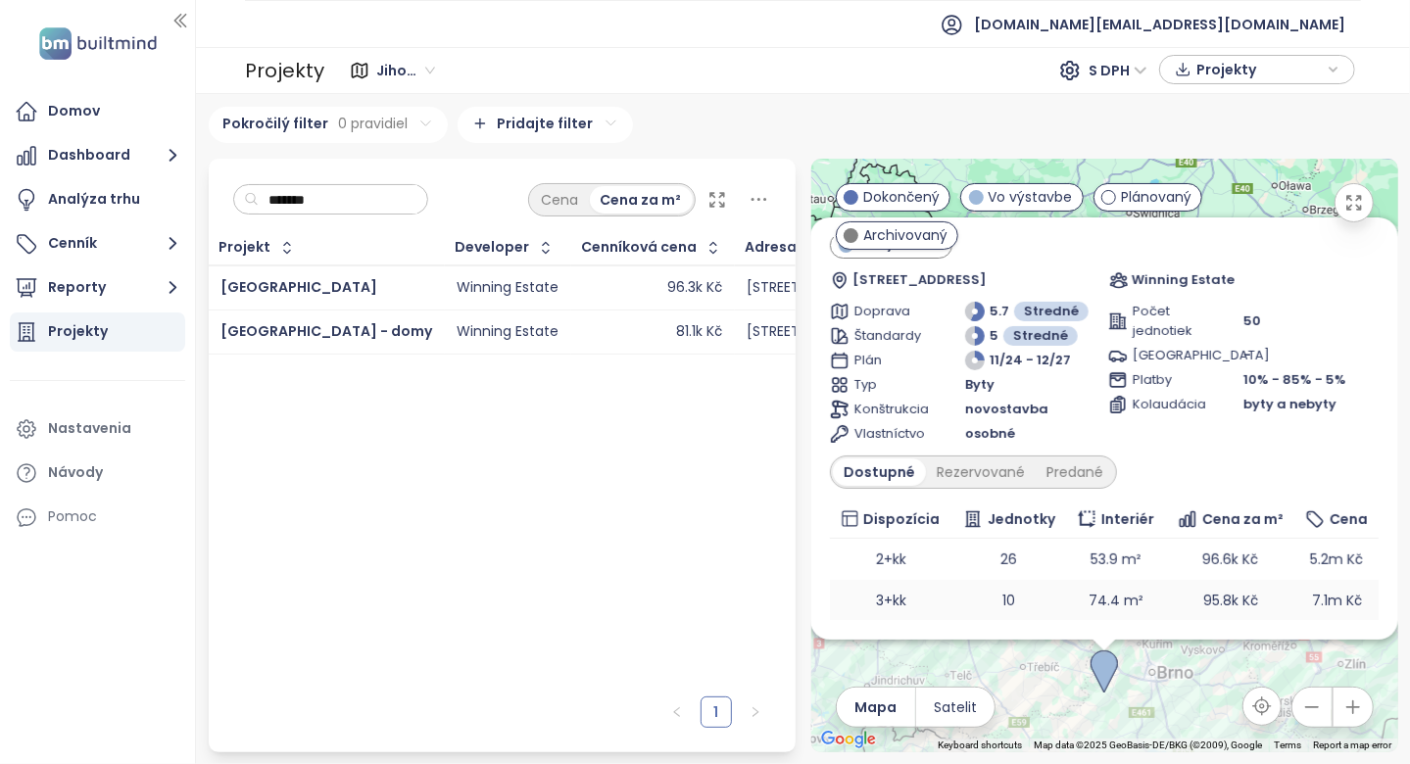
scroll to position [87, 0]
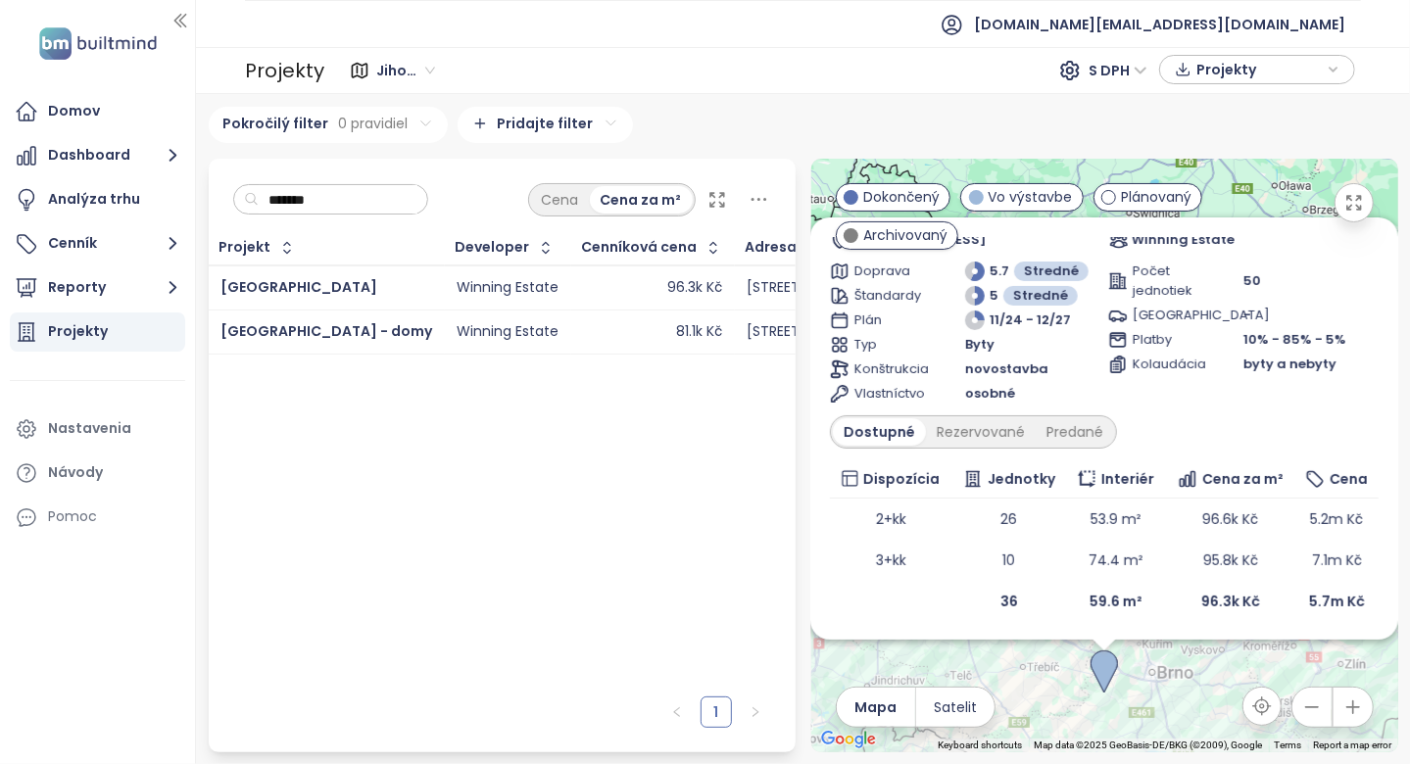
click at [462, 333] on div "Winning Estate" at bounding box center [508, 332] width 102 height 18
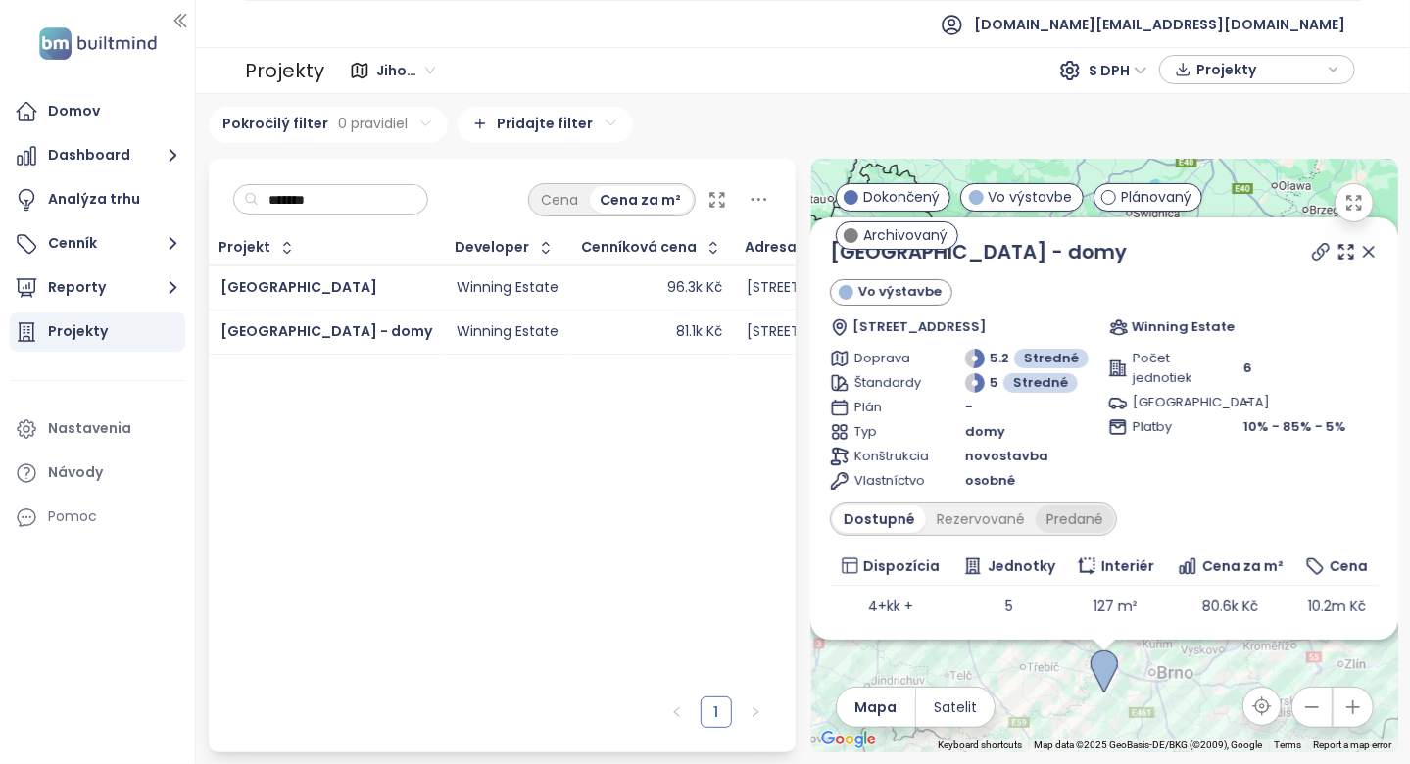
scroll to position [46, 0]
